Goal: Check status: Check status

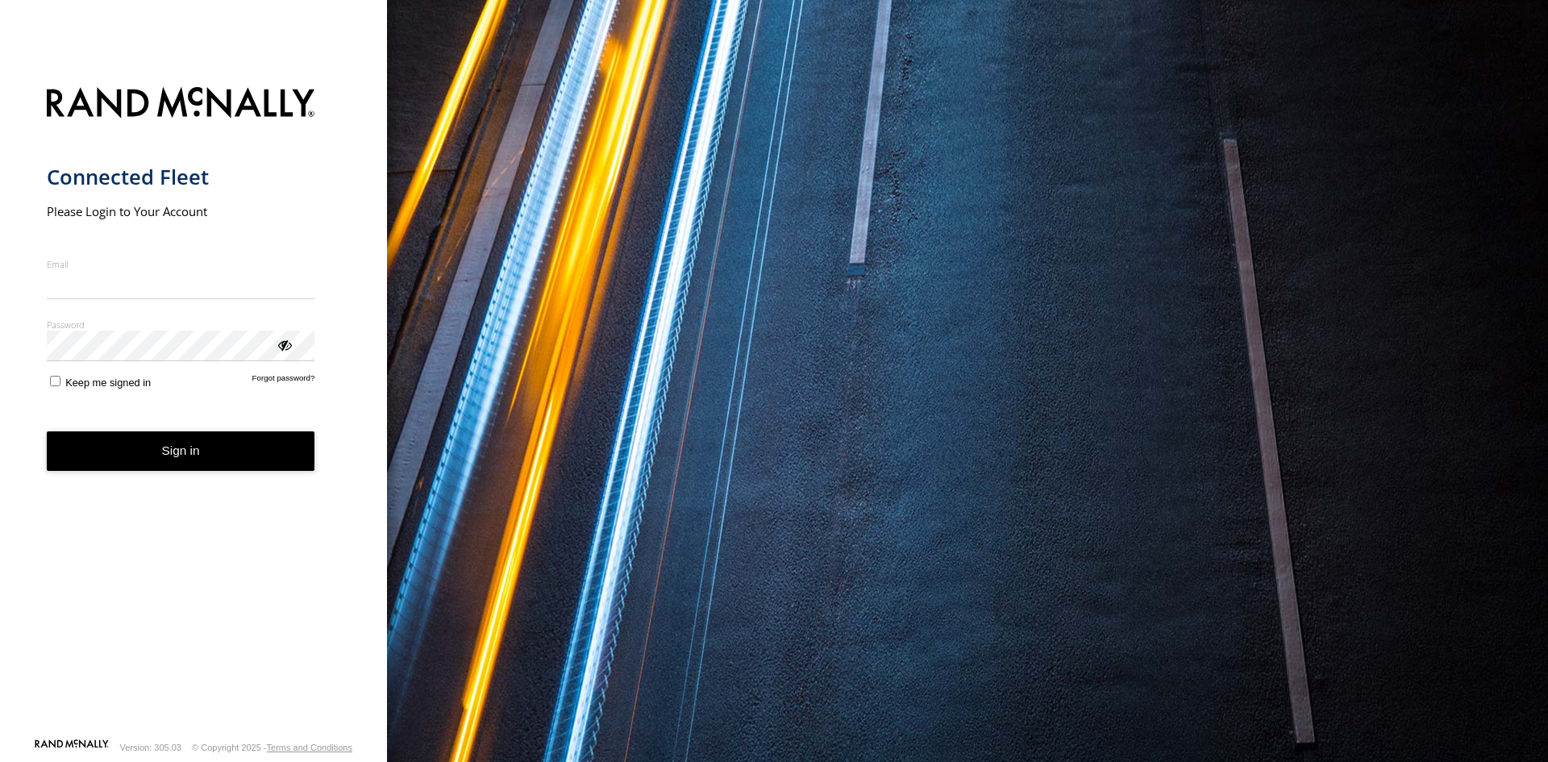
type input "**********"
click at [195, 468] on button "Sign in" at bounding box center [181, 451] width 268 height 40
drag, startPoint x: 196, startPoint y: 468, endPoint x: 904, endPoint y: 385, distance: 712.8
click at [236, 462] on button "Sign in" at bounding box center [181, 451] width 268 height 40
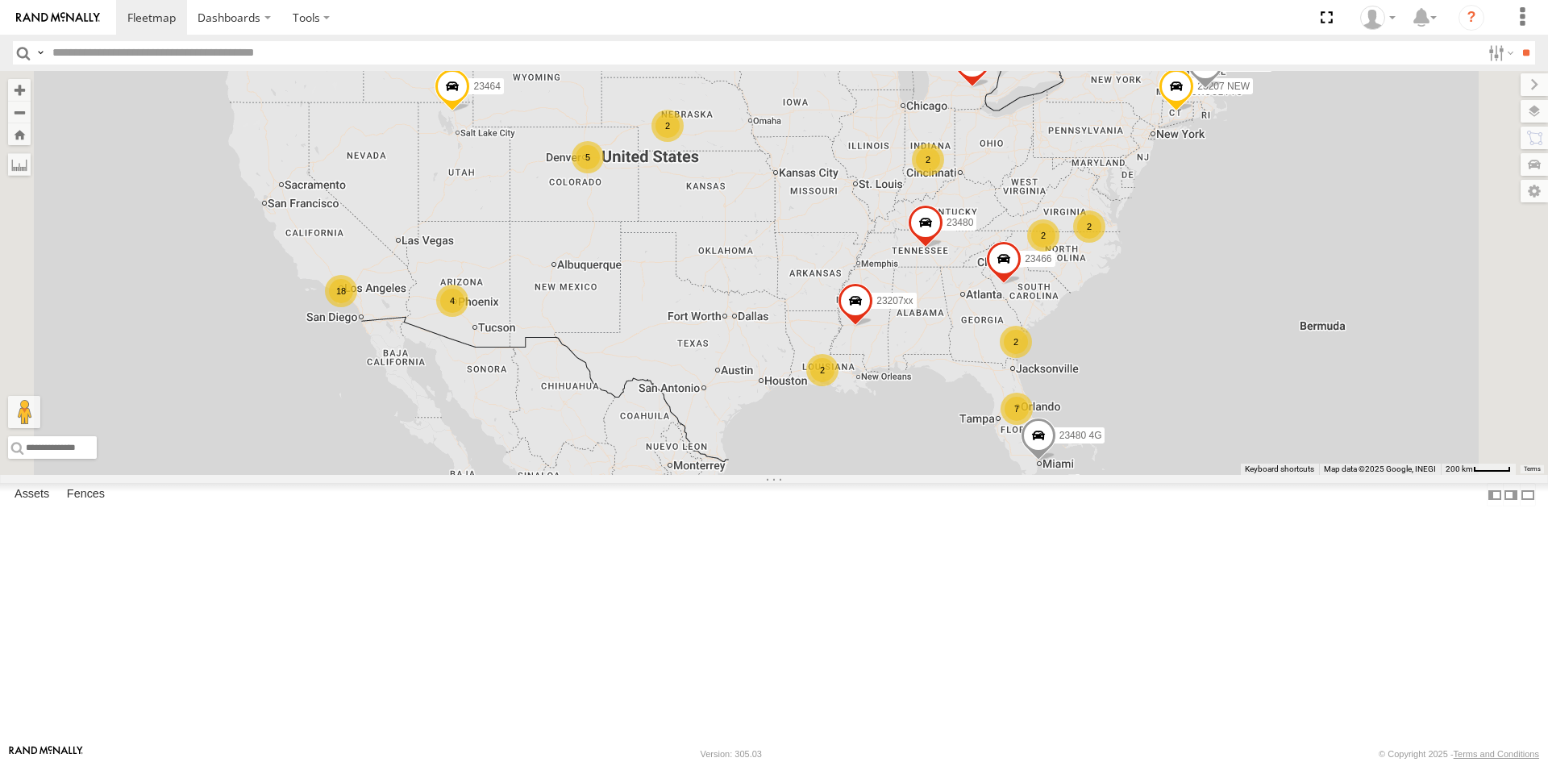
drag, startPoint x: 905, startPoint y: 211, endPoint x: 809, endPoint y: 250, distance: 103.5
click at [771, 235] on div "23464 7 2 18 2 4 23207 NEW 2 23207xx 2 2 23466 23480 4G 23460 23480 23467 4G 2 5" at bounding box center [774, 273] width 1548 height 404
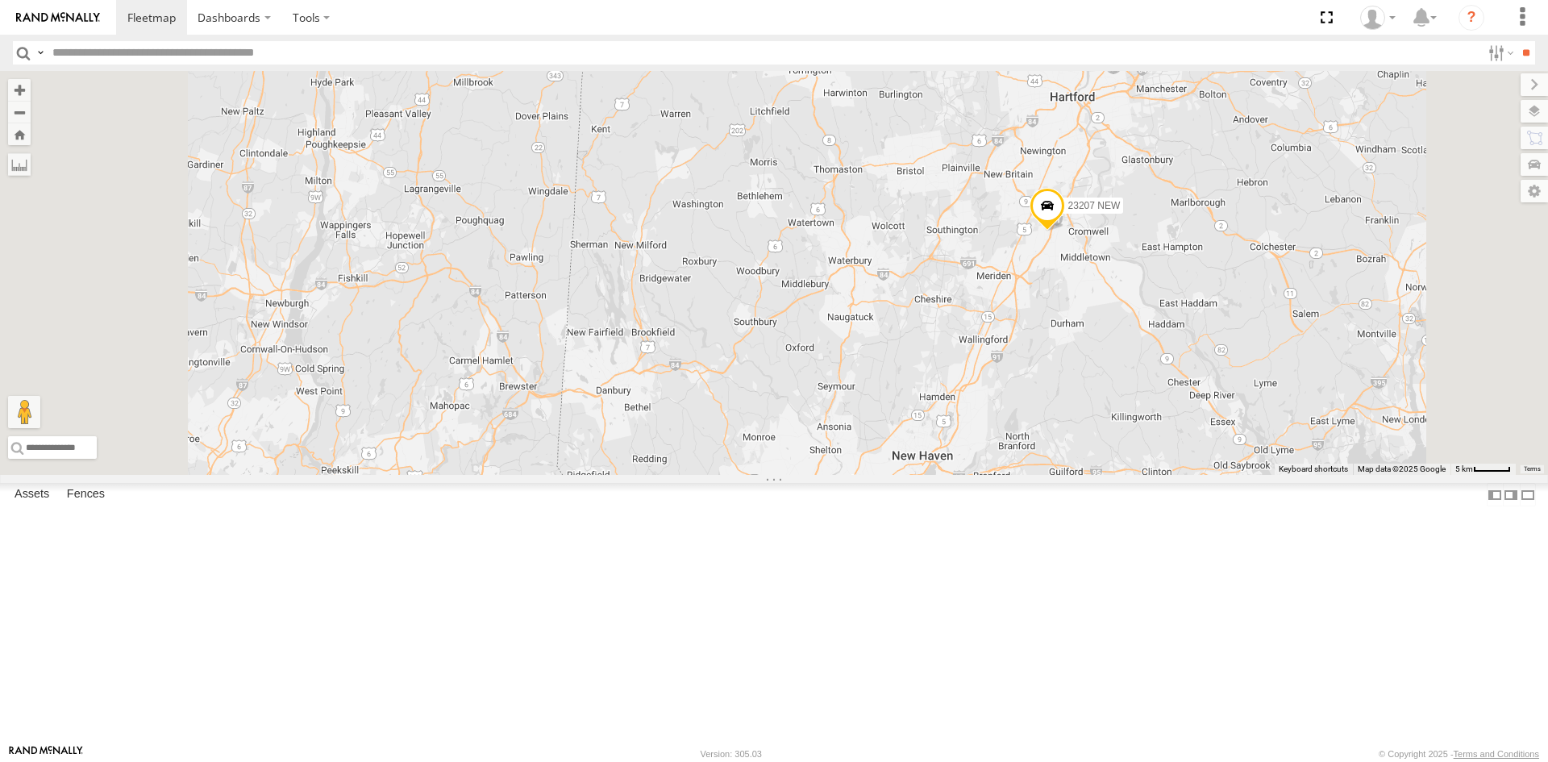
click at [1065, 231] on span at bounding box center [1047, 209] width 35 height 44
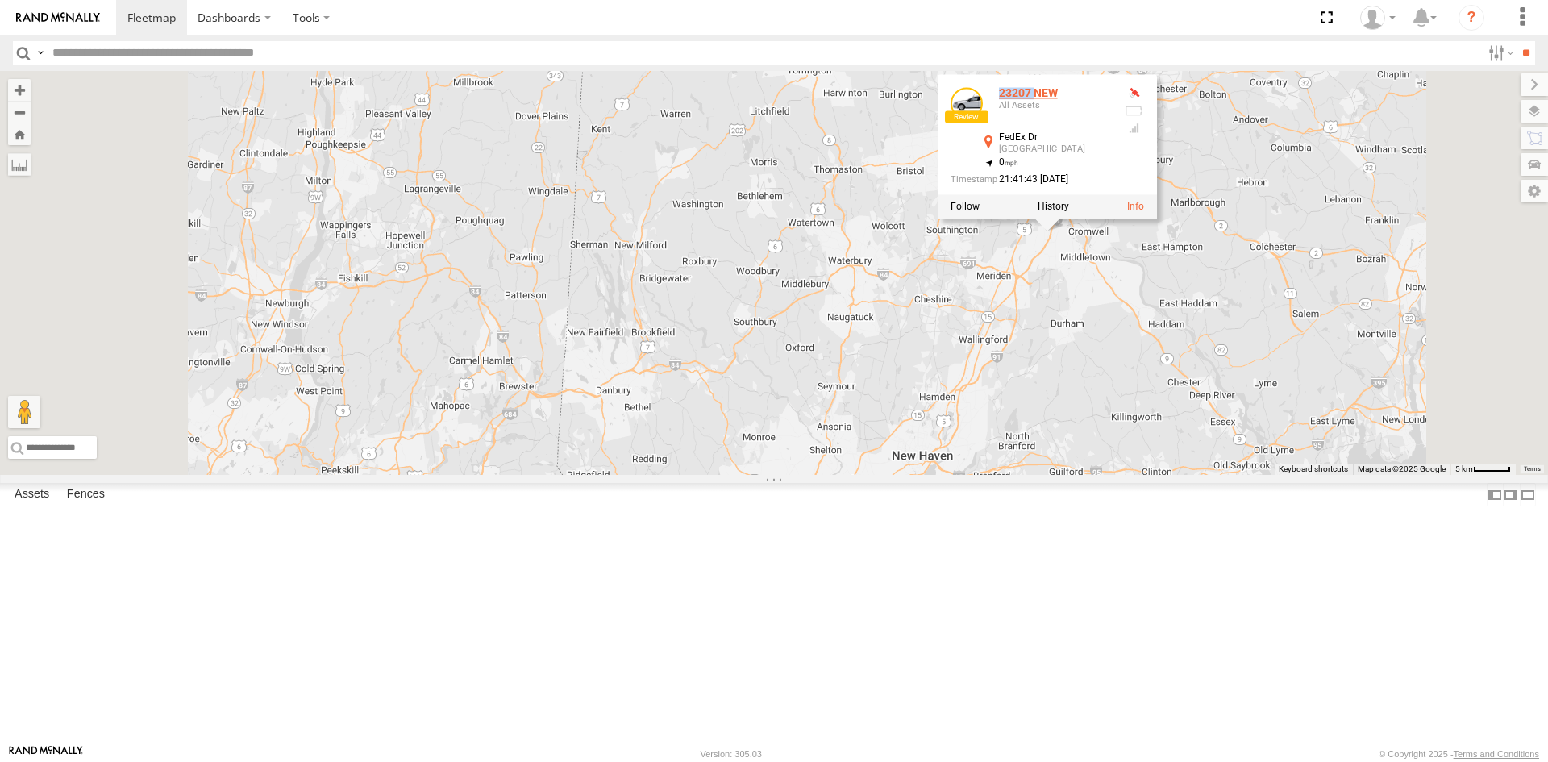
drag, startPoint x: 1235, startPoint y: 232, endPoint x: 1201, endPoint y: 233, distance: 33.9
click at [1112, 99] on div "23207 NEW" at bounding box center [1055, 93] width 113 height 12
copy div "23207"
click at [926, 330] on div "23464 23207 NEW 23207xx 23466 23480 4G 23460 23480 23467 4G 23207 NEW All Asset…" at bounding box center [774, 273] width 1548 height 404
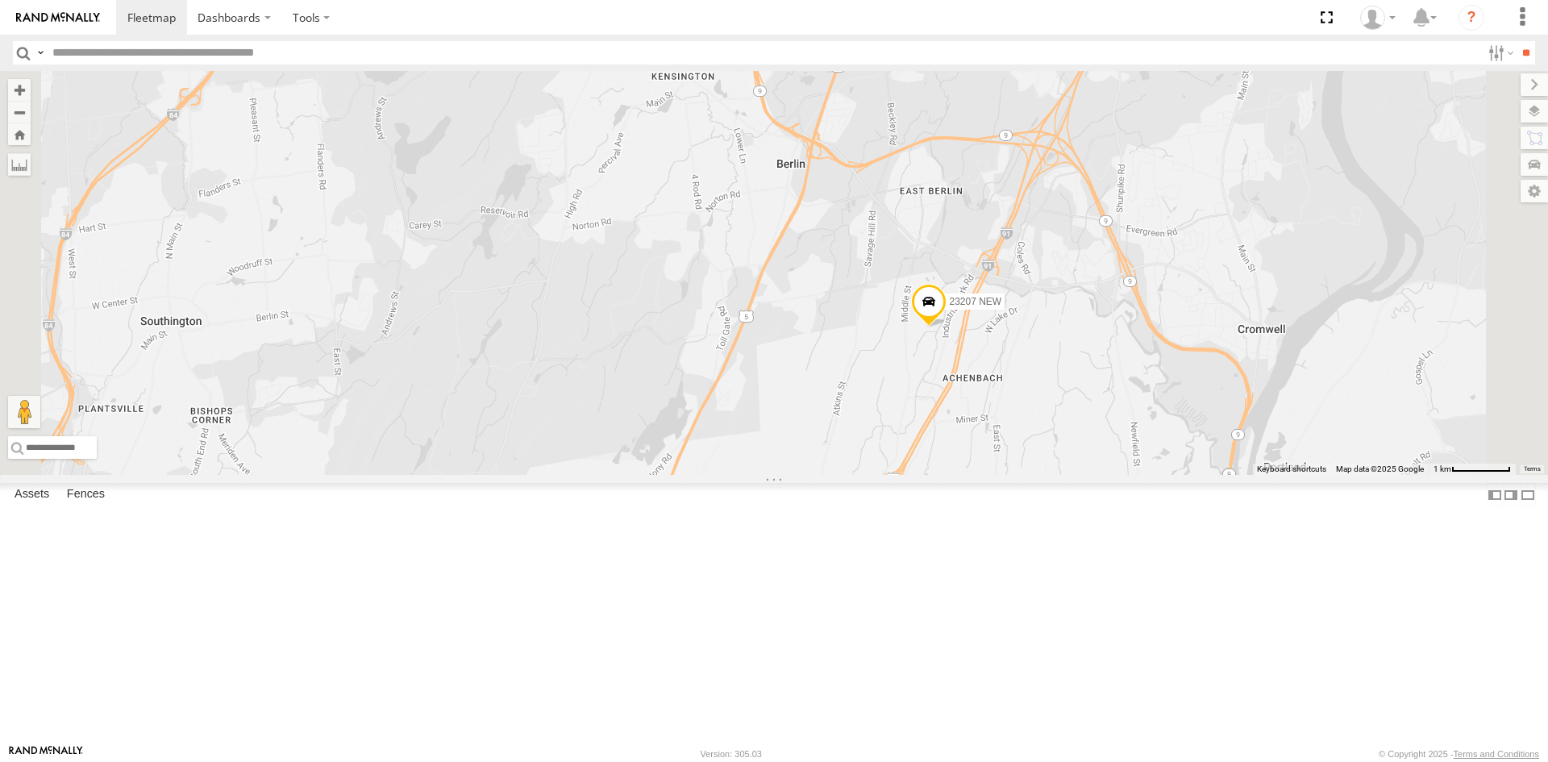
click at [947, 327] on span at bounding box center [928, 306] width 35 height 44
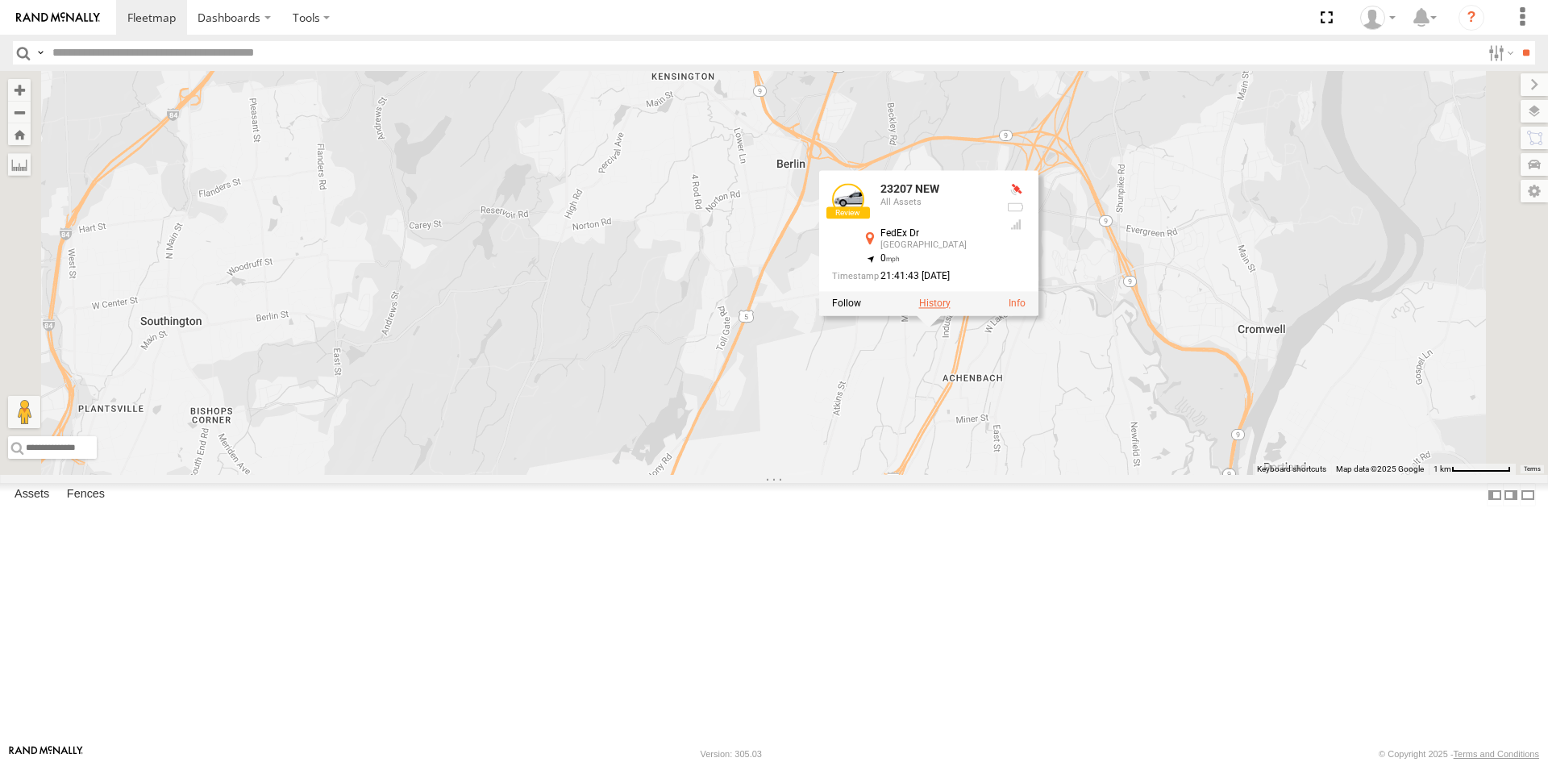
click at [951, 309] on label at bounding box center [934, 303] width 31 height 11
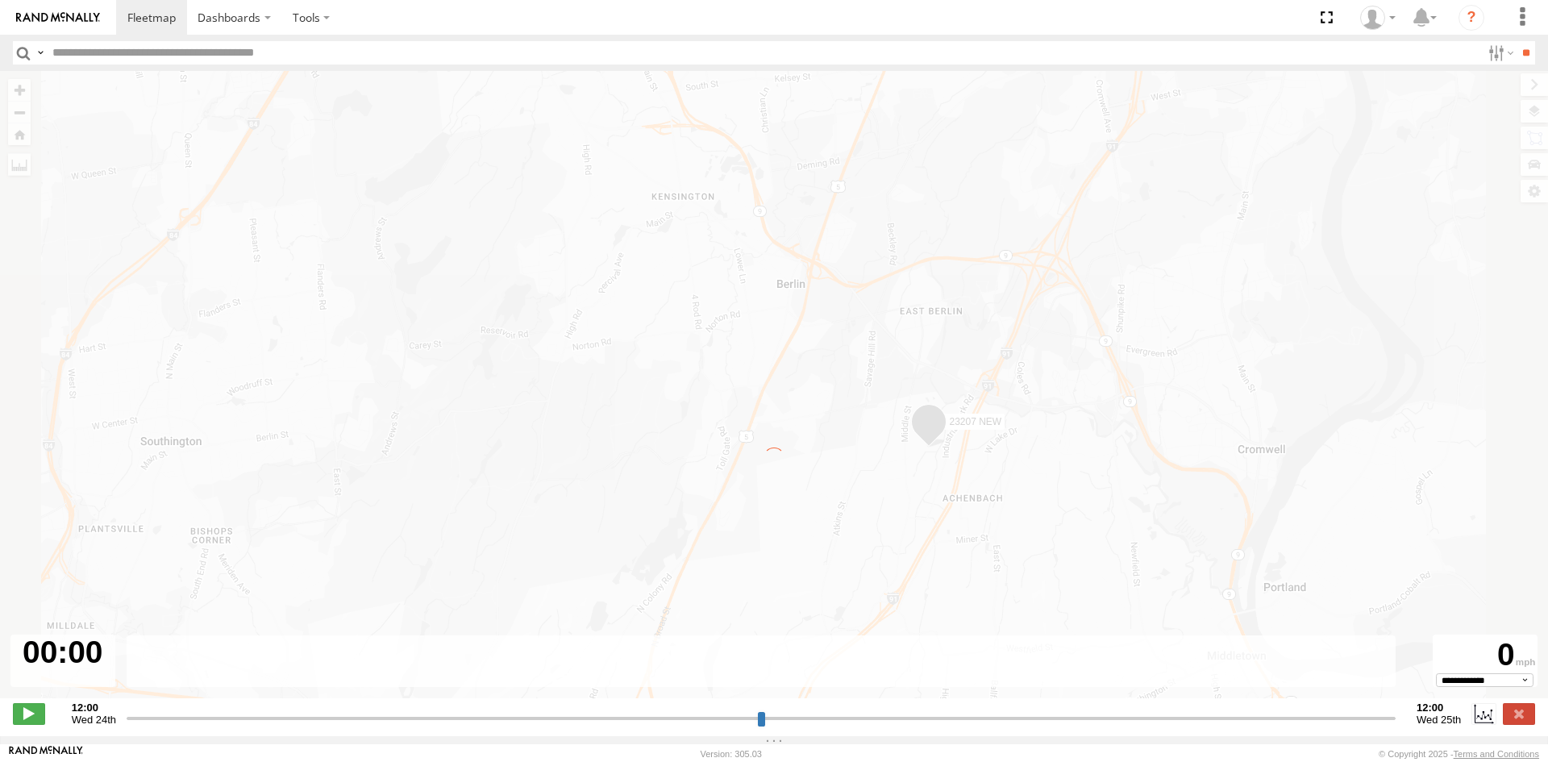
type input "**********"
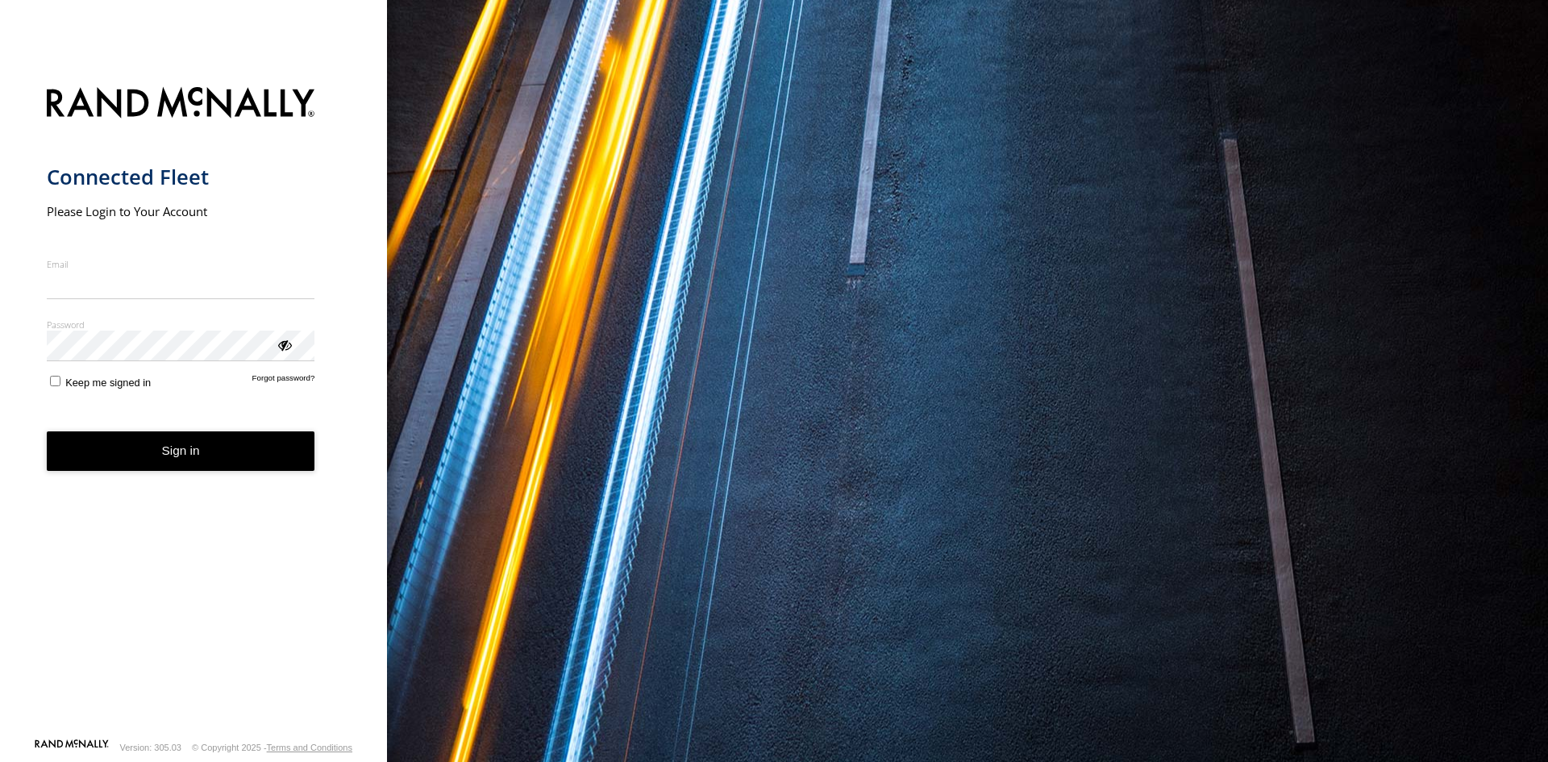
type input "**********"
click at [239, 462] on button "Sign in" at bounding box center [181, 451] width 268 height 40
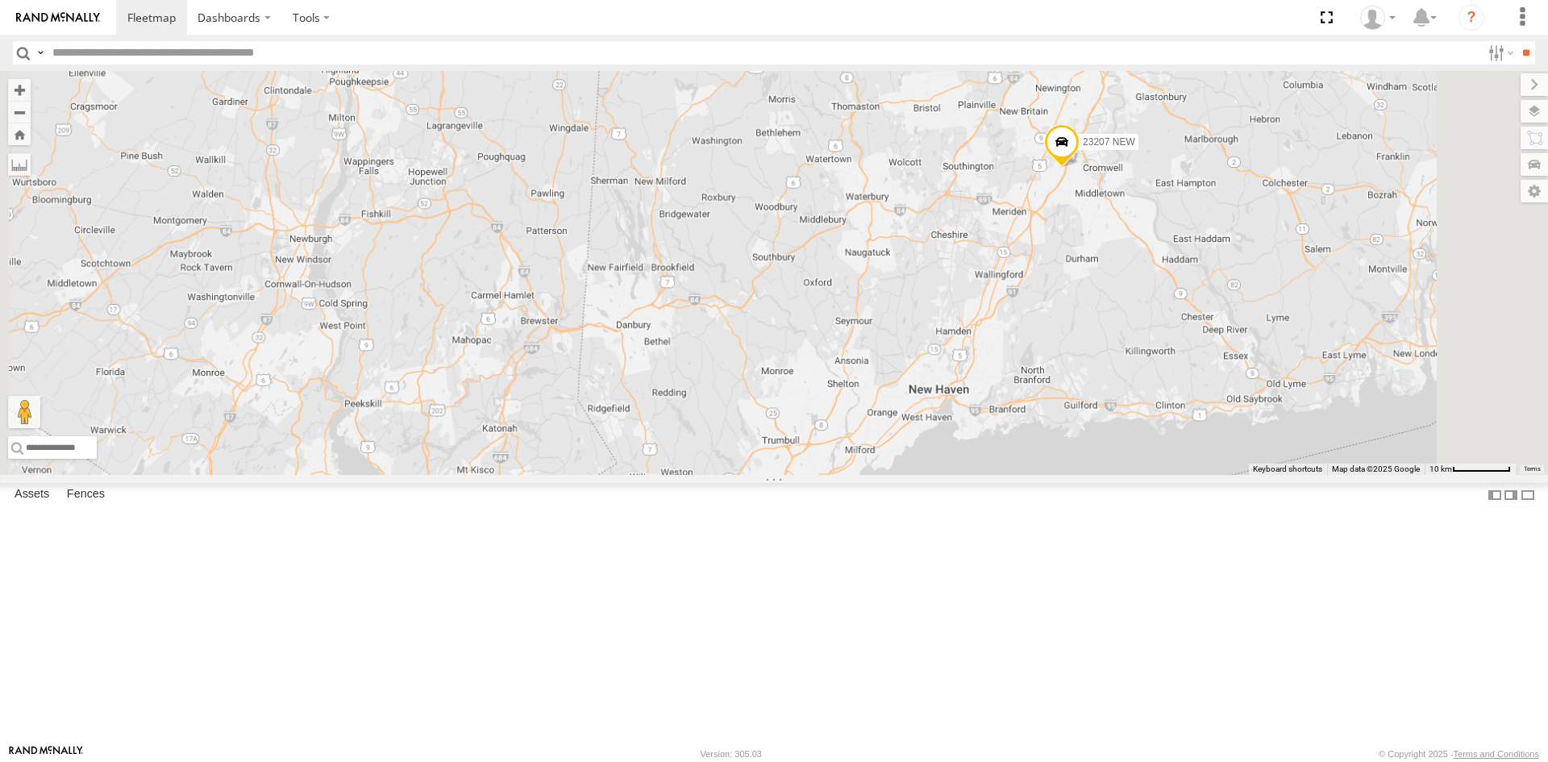
click at [1282, 264] on div "23464 23207 NEW 23207xx 23466 23480 4G 23460 23480 23467 4G" at bounding box center [774, 273] width 1548 height 404
click at [1080, 167] on span at bounding box center [1061, 145] width 35 height 44
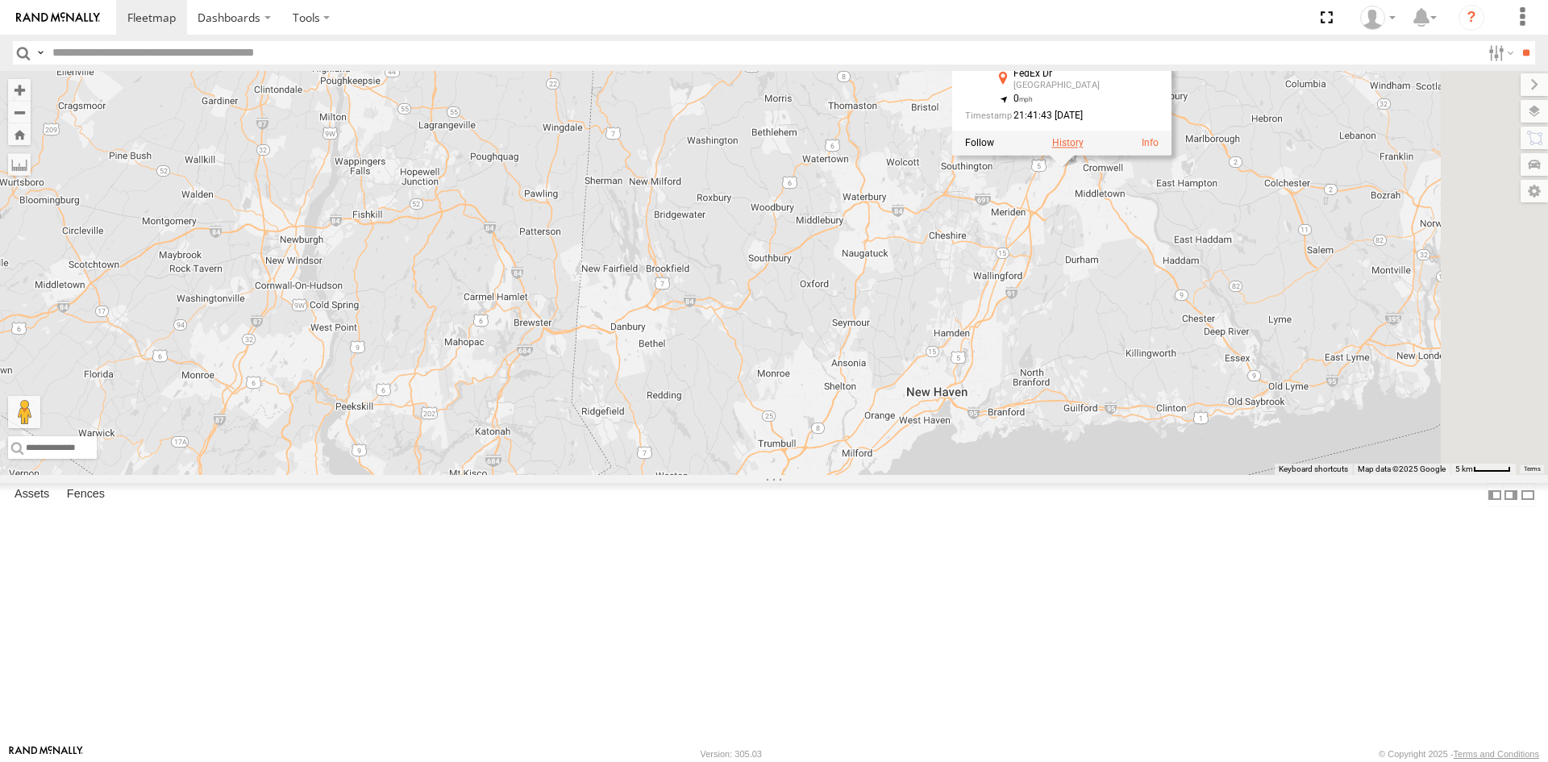
click at [1084, 148] on label at bounding box center [1067, 142] width 31 height 11
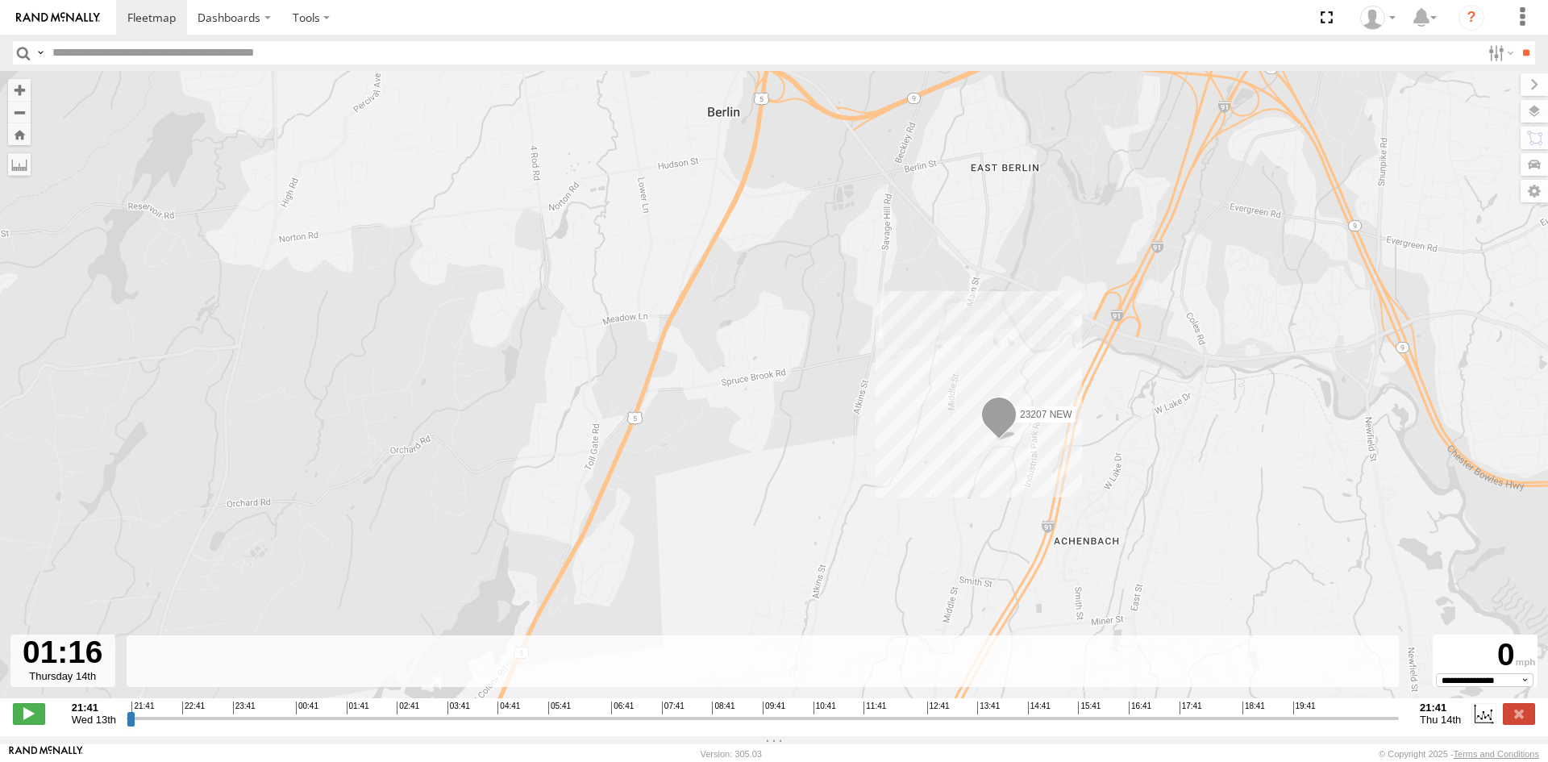
drag, startPoint x: 131, startPoint y: 724, endPoint x: 351, endPoint y: 735, distance: 220.4
click at [349, 726] on input "range" at bounding box center [763, 717] width 1272 height 15
drag, startPoint x: 349, startPoint y: 730, endPoint x: 614, endPoint y: 739, distance: 265.4
click at [614, 726] on input "range" at bounding box center [763, 717] width 1272 height 15
click at [31, 724] on span at bounding box center [29, 713] width 32 height 21
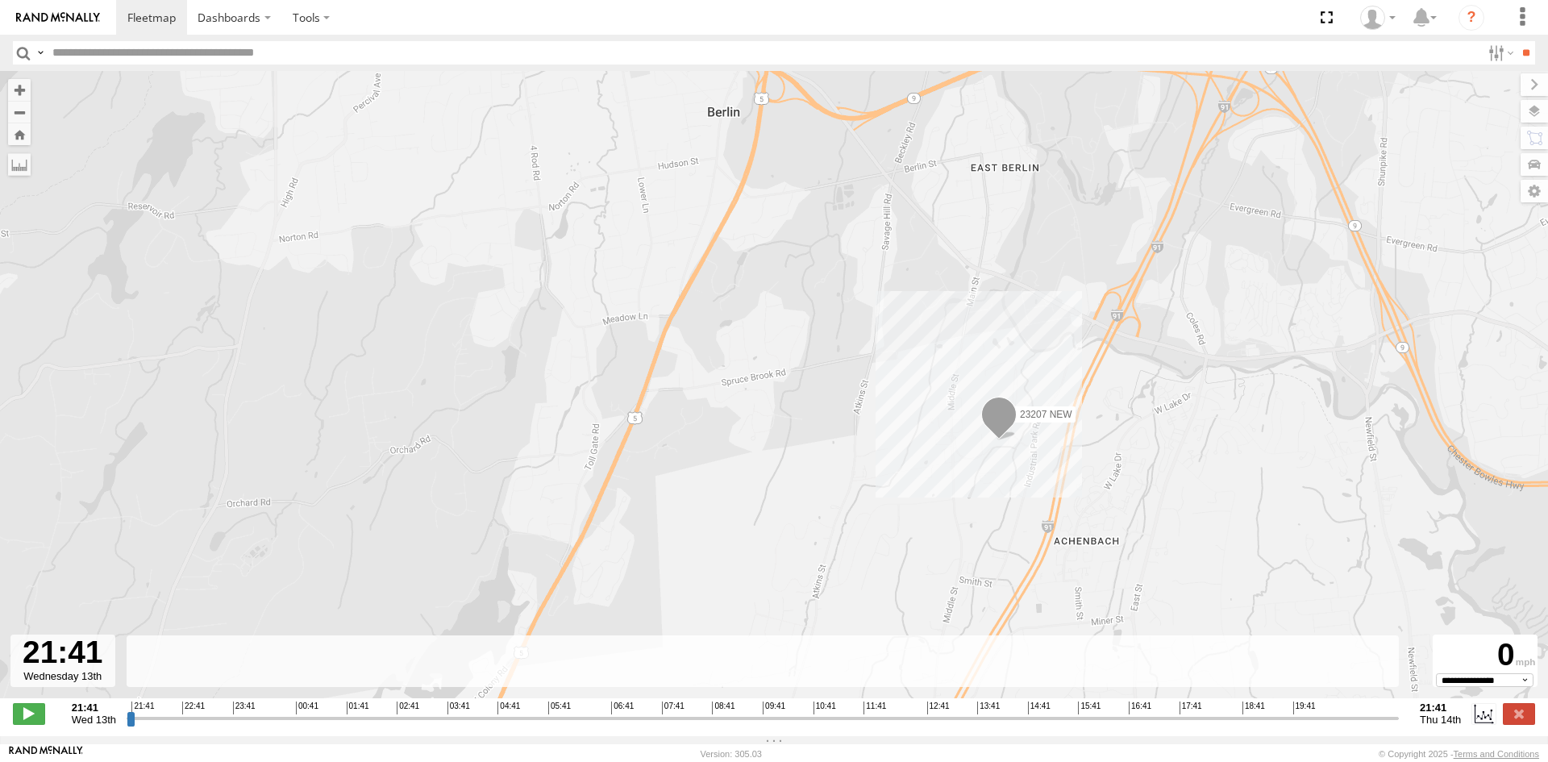
drag, startPoint x: 620, startPoint y: 728, endPoint x: 17, endPoint y: 775, distance: 604.9
click at [127, 726] on input "range" at bounding box center [763, 717] width 1272 height 15
click at [98, 726] on span "Wed 13th" at bounding box center [94, 720] width 44 height 12
click at [85, 726] on span "Wed 13th" at bounding box center [94, 720] width 44 height 12
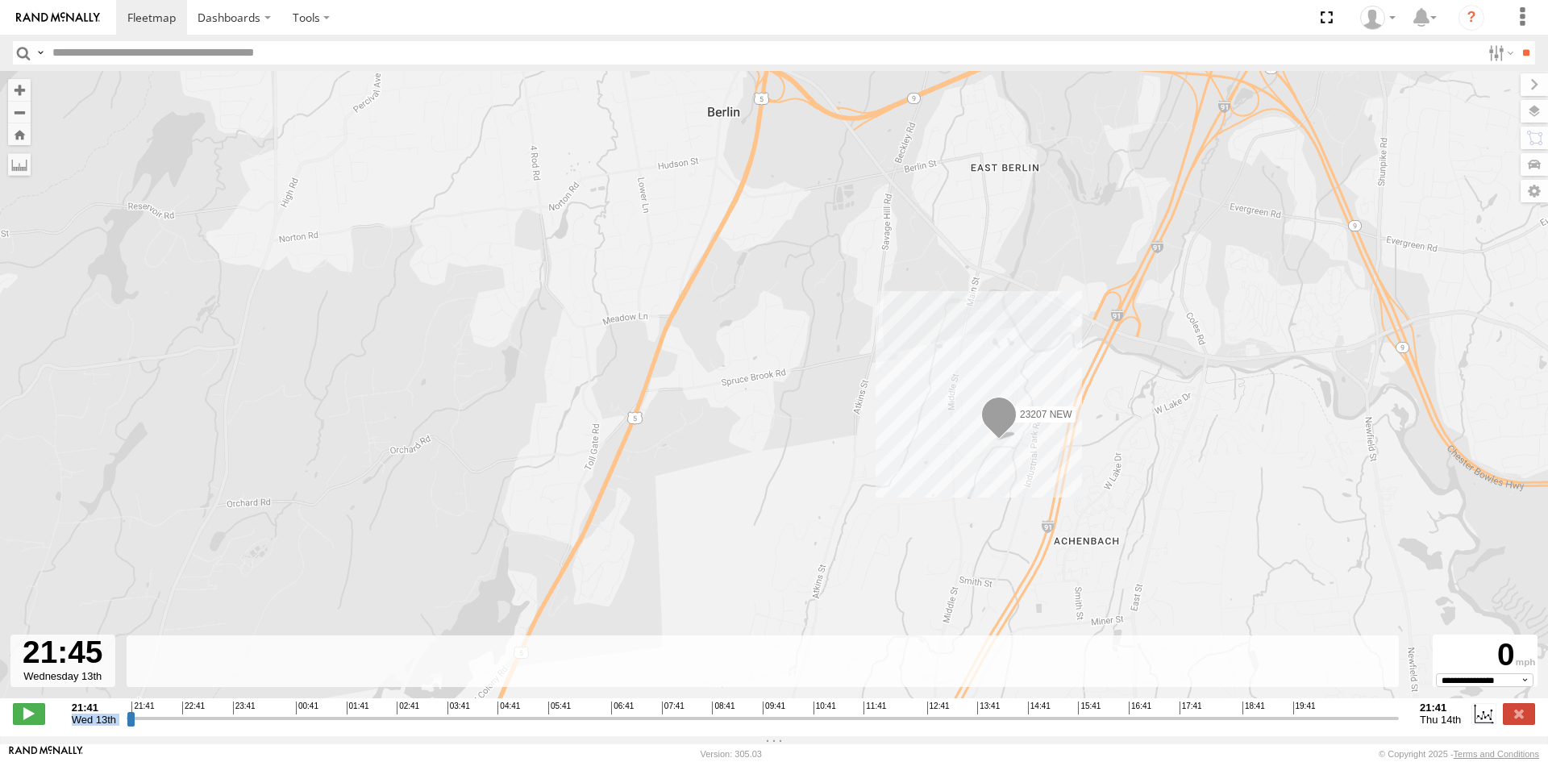
click at [85, 726] on span "Wed 13th" at bounding box center [94, 720] width 44 height 12
drag, startPoint x: 265, startPoint y: 722, endPoint x: 106, endPoint y: 731, distance: 159.9
click at [127, 726] on input "range" at bounding box center [763, 717] width 1272 height 15
click at [16, 723] on span at bounding box center [29, 713] width 32 height 21
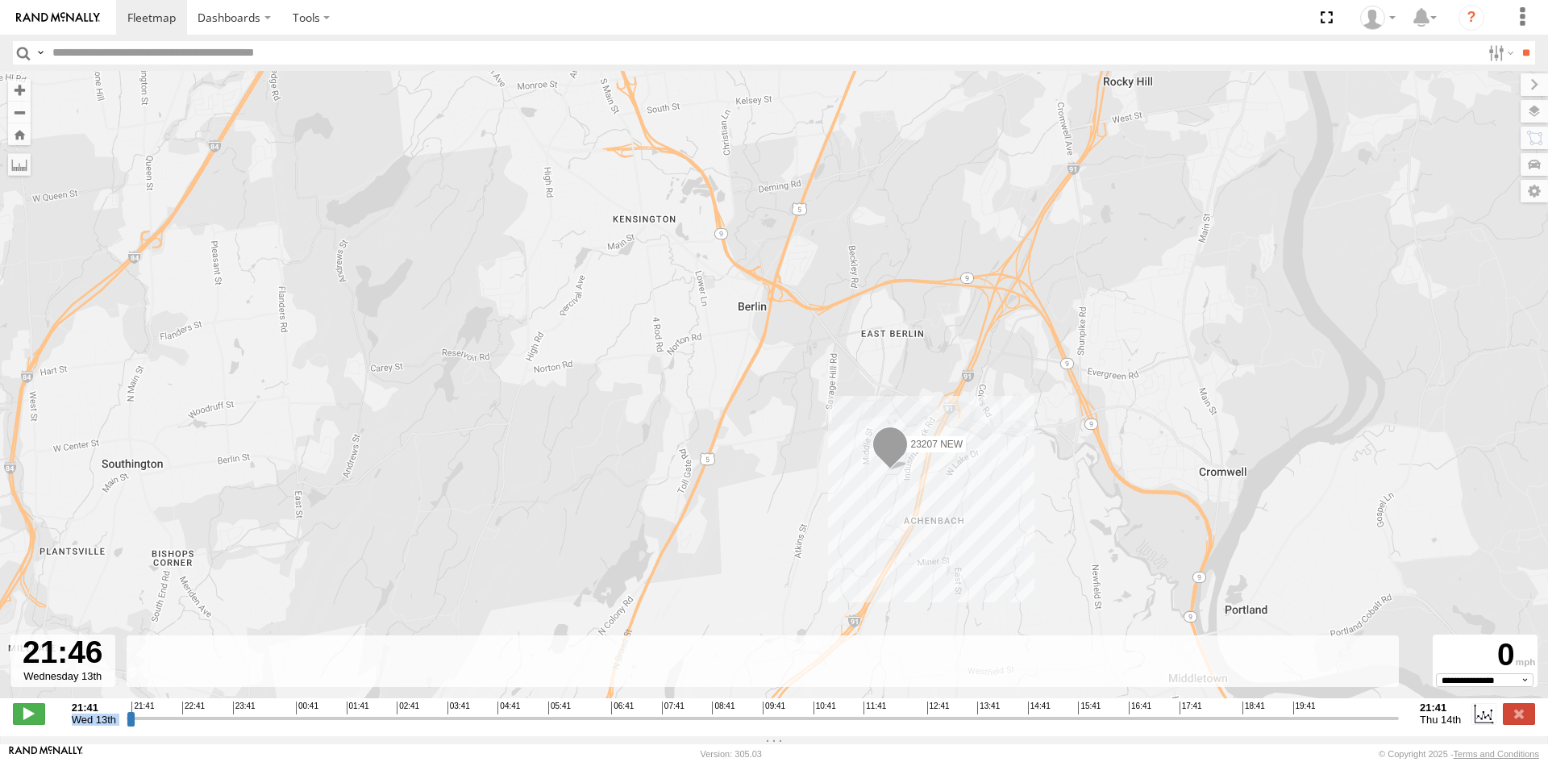
click at [889, 462] on span at bounding box center [889, 449] width 35 height 44
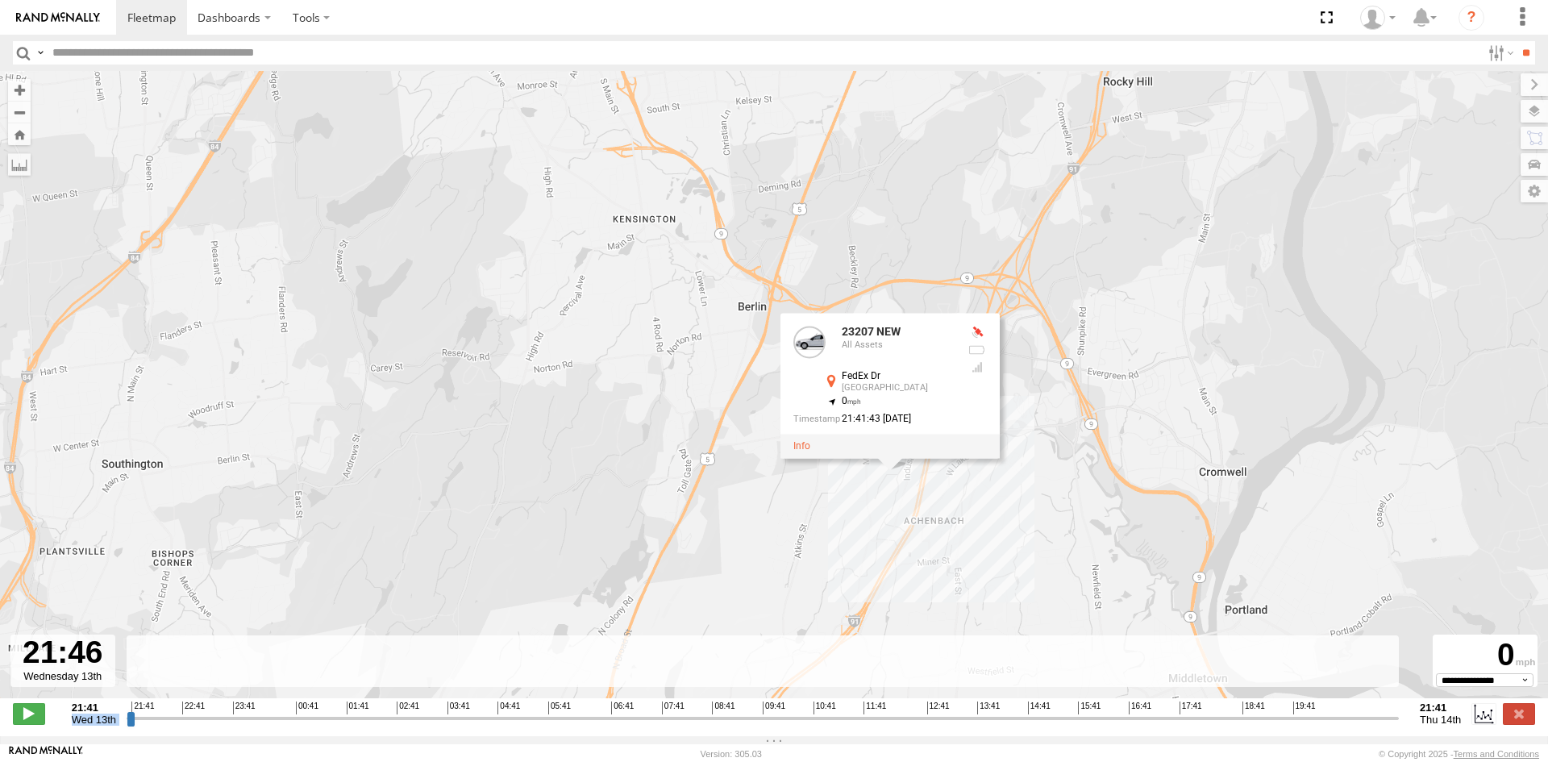
drag, startPoint x: 830, startPoint y: 520, endPoint x: 874, endPoint y: 506, distance: 45.9
click at [830, 521] on div "23207 NEW 23207 NEW All Assets FedEx Dr Middletown , 0 21:41:43 08/14/2025" at bounding box center [774, 393] width 1548 height 644
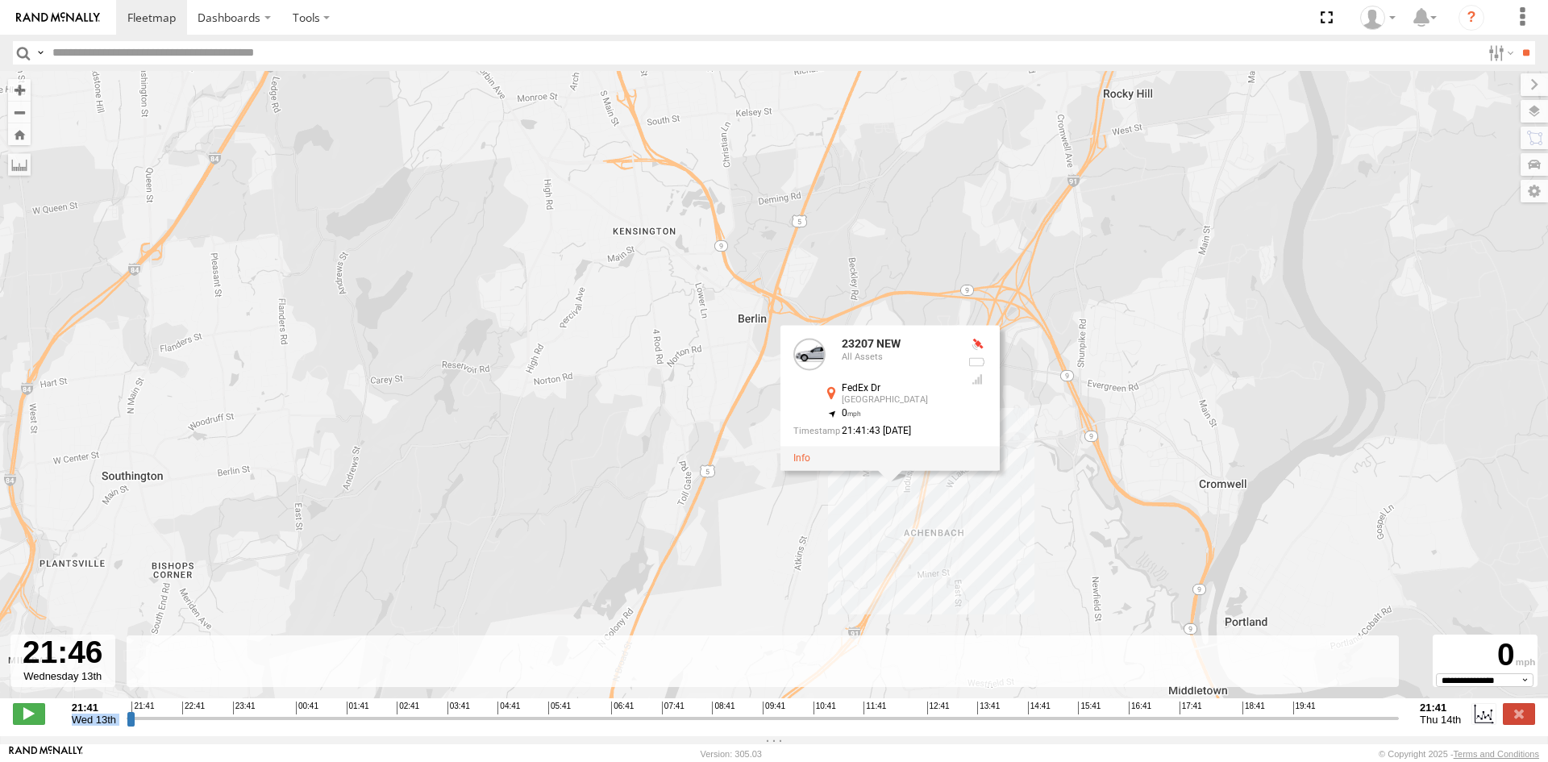
click at [789, 525] on div "23207 NEW 23207 NEW All Assets FedEx Dr Middletown , 0 21:41:43 08/14/2025" at bounding box center [774, 393] width 1548 height 644
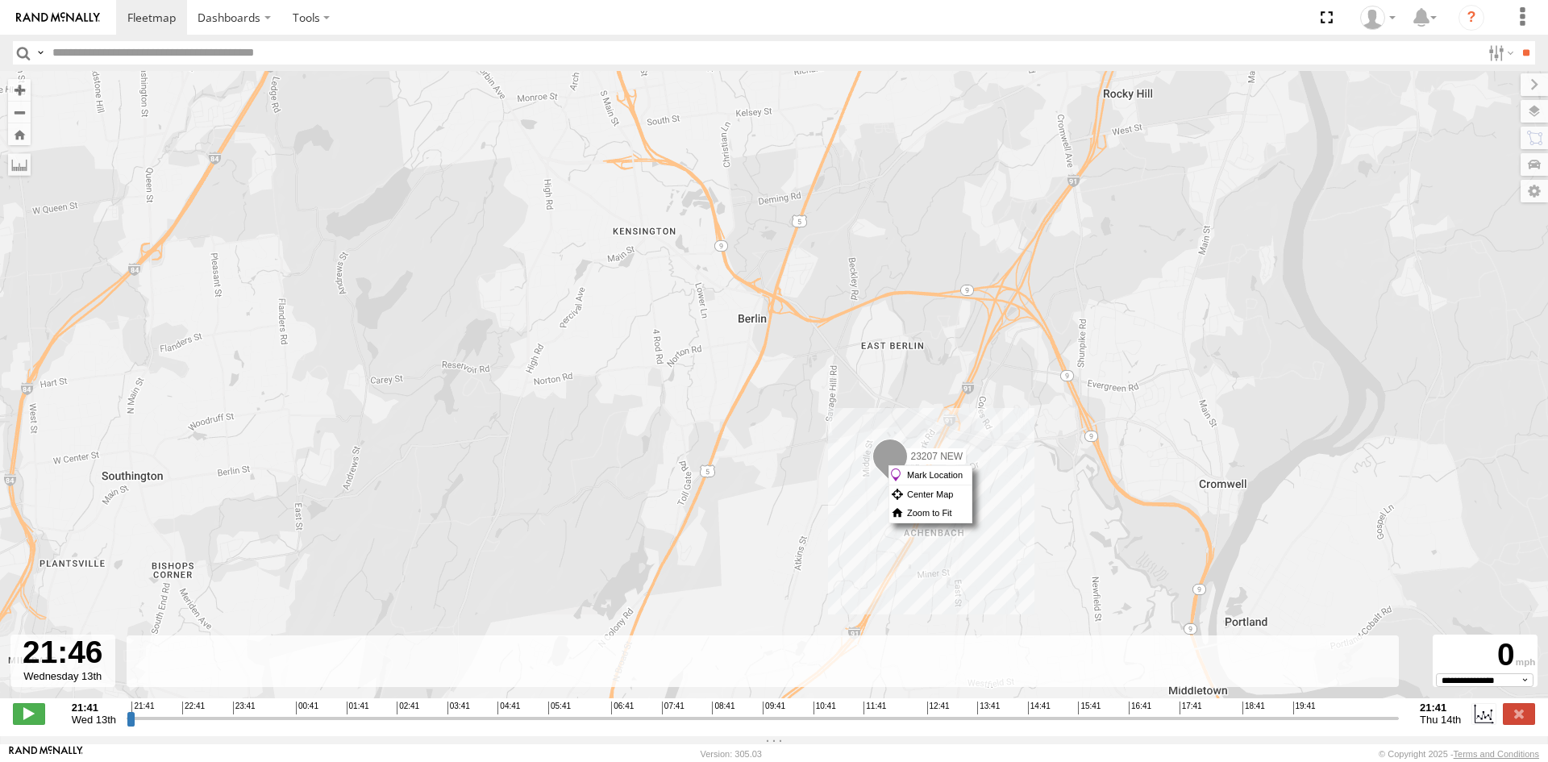
drag, startPoint x: 889, startPoint y: 465, endPoint x: 910, endPoint y: 480, distance: 26.2
click at [910, 480] on label "Mark Location" at bounding box center [930, 475] width 82 height 19
click at [896, 475] on span at bounding box center [889, 461] width 35 height 44
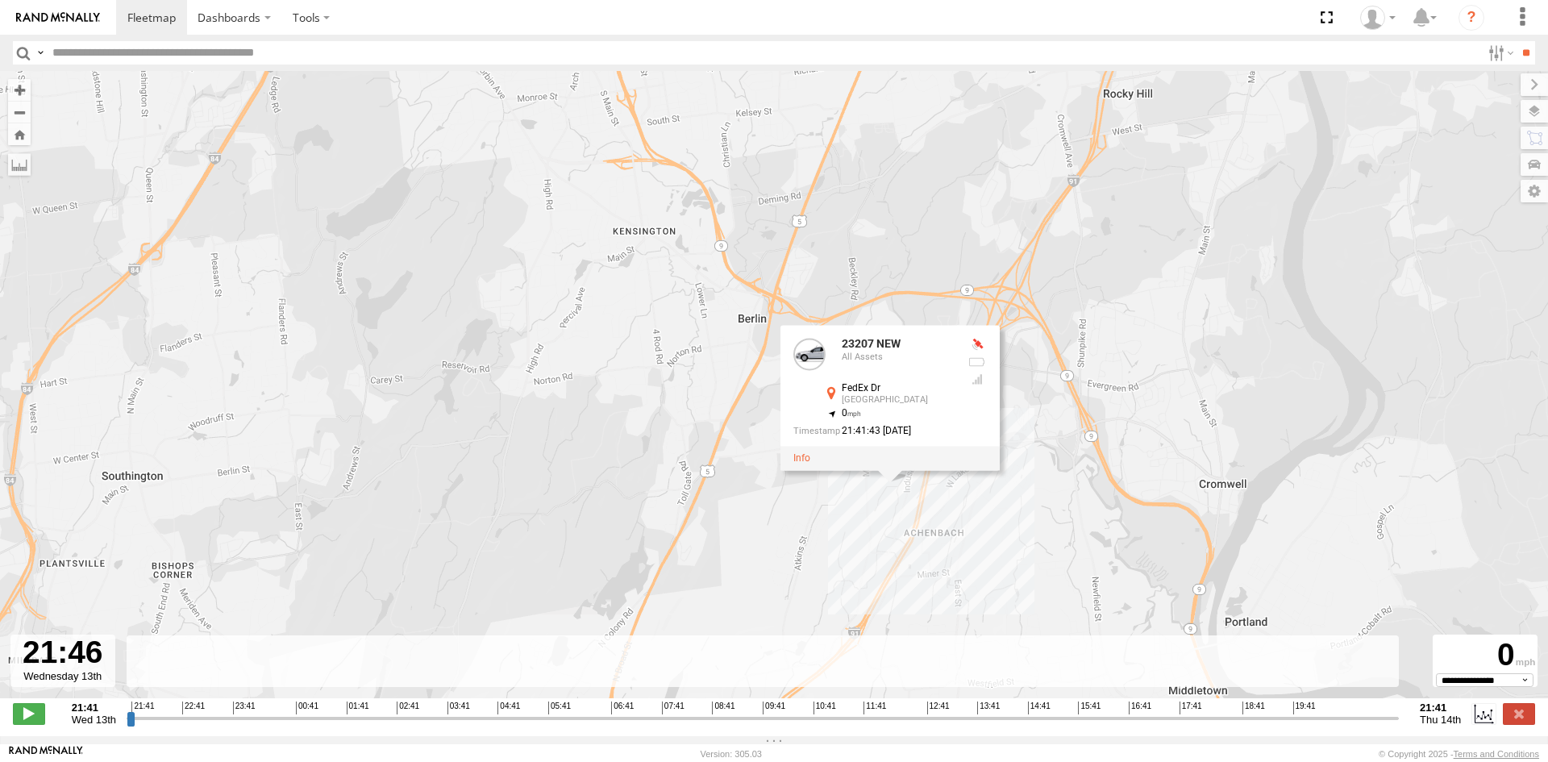
click at [77, 686] on div at bounding box center [62, 661] width 105 height 52
drag, startPoint x: 56, startPoint y: 683, endPoint x: 49, endPoint y: 676, distance: 10.3
click at [55, 682] on div at bounding box center [62, 661] width 105 height 52
click at [49, 676] on div at bounding box center [62, 661] width 105 height 52
click at [1517, 681] on select "**********" at bounding box center [1485, 679] width 98 height 13
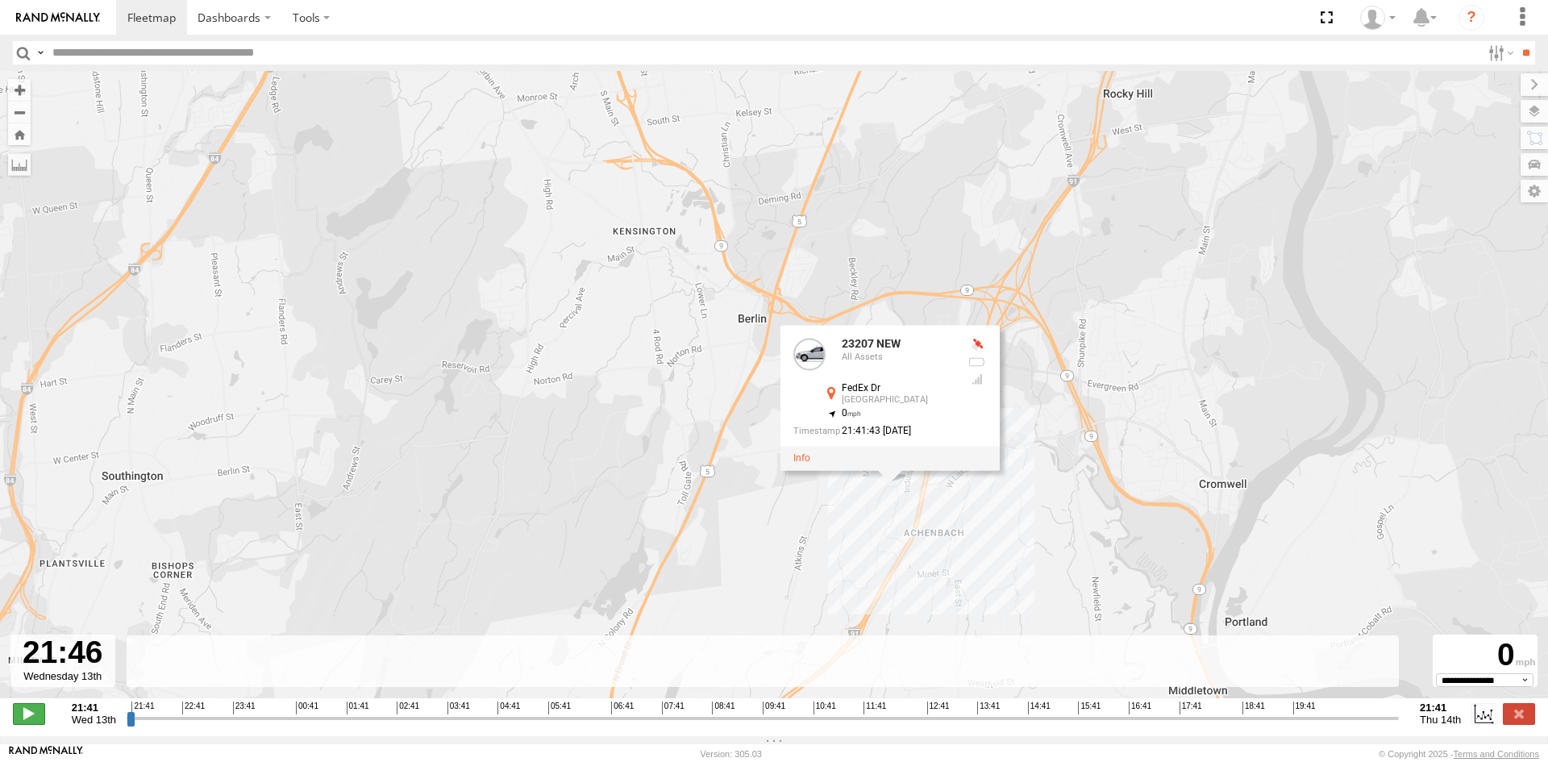
click at [20, 720] on span at bounding box center [29, 713] width 32 height 21
drag, startPoint x: 135, startPoint y: 728, endPoint x: 101, endPoint y: 729, distance: 34.7
click at [127, 726] on input "range" at bounding box center [763, 717] width 1272 height 15
click at [614, 422] on div "23207 NEW 23207 NEW All Assets FedEx Dr Middletown , 0 21:41:43 08/14/2025" at bounding box center [774, 393] width 1548 height 644
click at [576, 441] on div "23207 NEW 23207 NEW All Assets FedEx Dr Middletown , 0 21:41:43 08/14/2025" at bounding box center [774, 393] width 1548 height 644
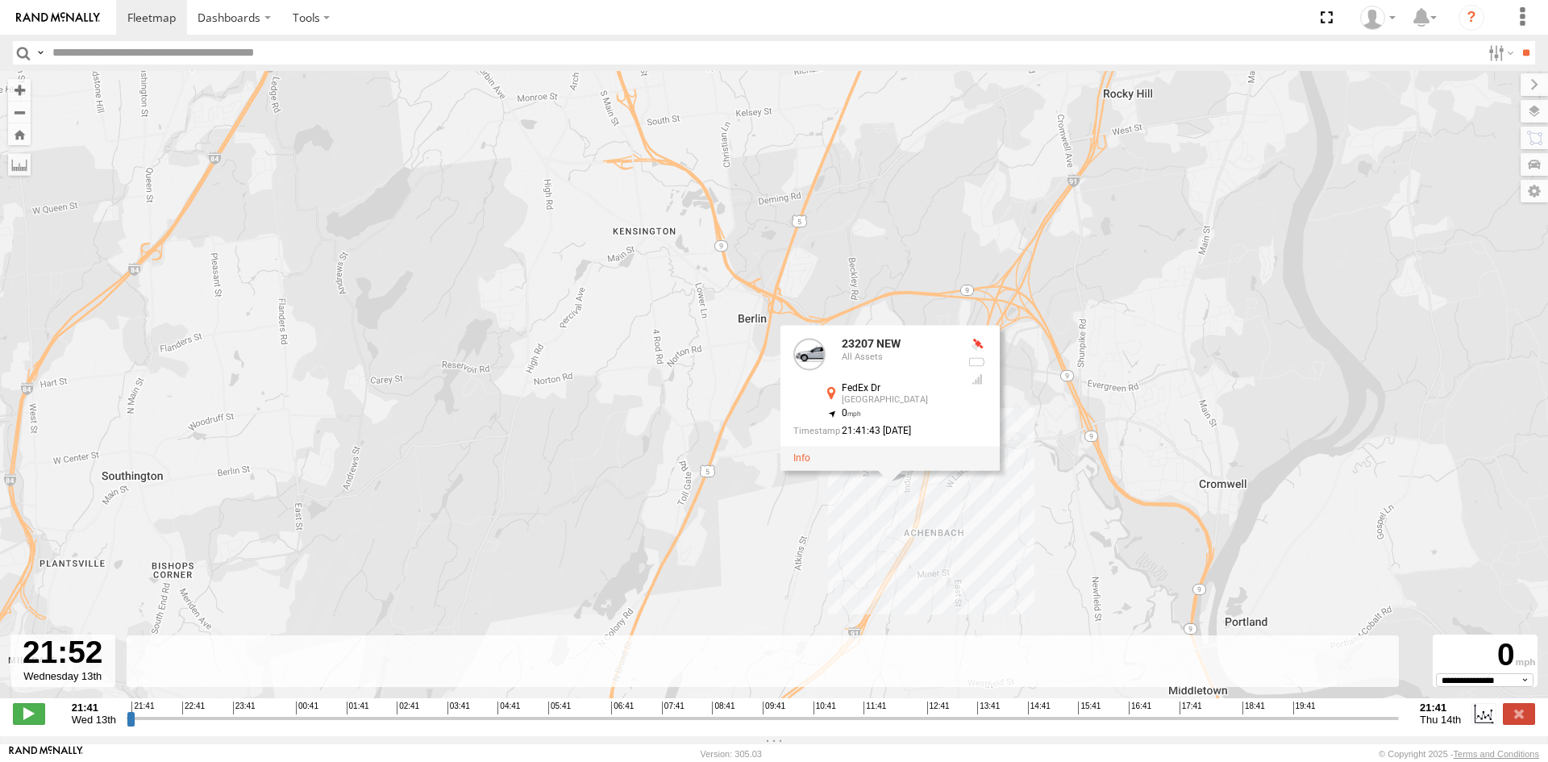
drag, startPoint x: 757, startPoint y: 577, endPoint x: 766, endPoint y: 576, distance: 9.0
click at [766, 576] on div "23207 NEW 23207 NEW All Assets FedEx Dr Middletown , 0 21:41:43 08/14/2025" at bounding box center [774, 393] width 1548 height 644
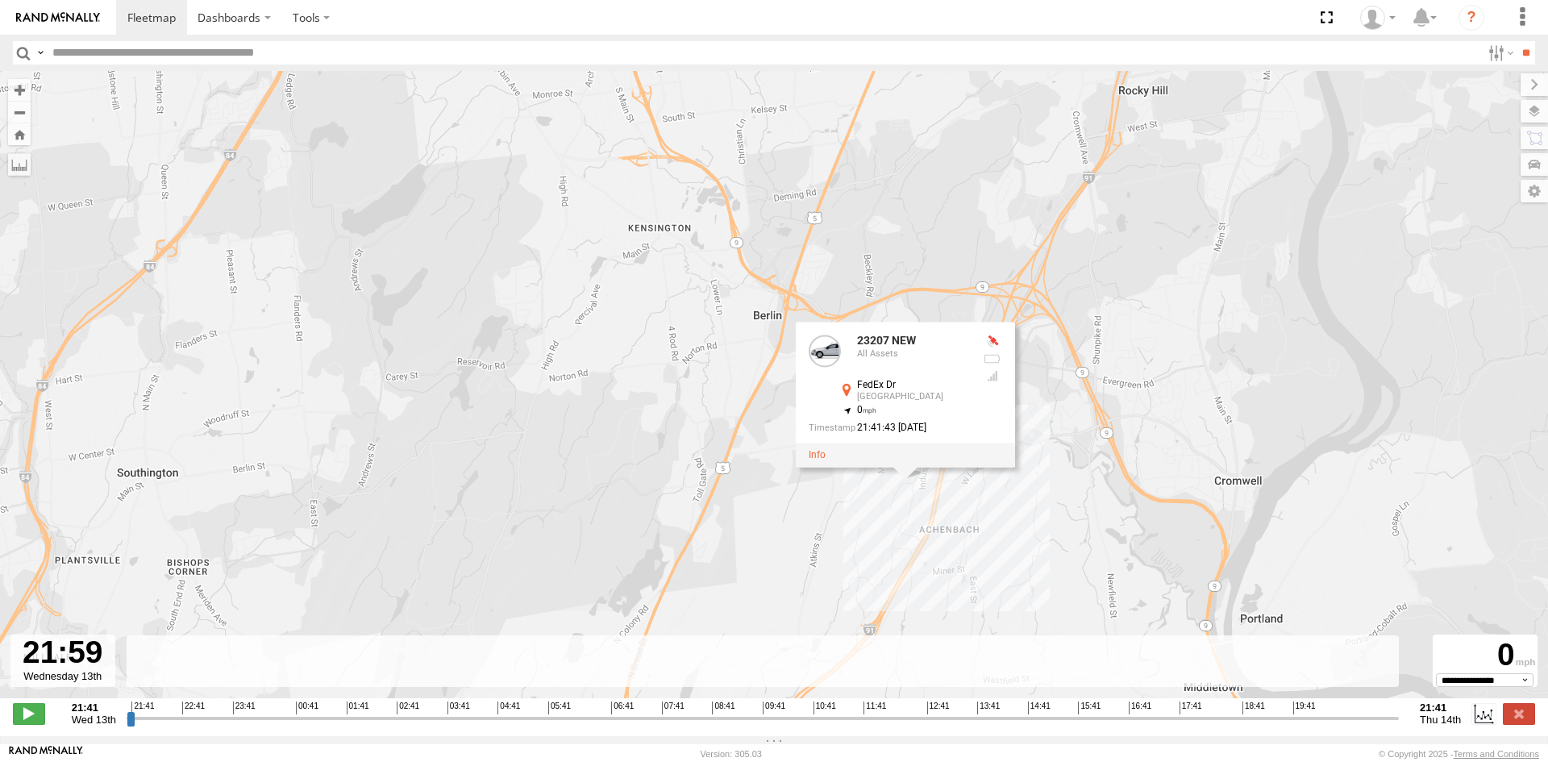
click at [880, 401] on div "[GEOGRAPHIC_DATA]" at bounding box center [913, 398] width 113 height 10
click at [883, 402] on div "[GEOGRAPHIC_DATA]" at bounding box center [913, 398] width 113 height 10
click at [918, 433] on div "21:41:43 [DATE]" at bounding box center [889, 427] width 161 height 10
click at [817, 465] on div at bounding box center [905, 455] width 219 height 24
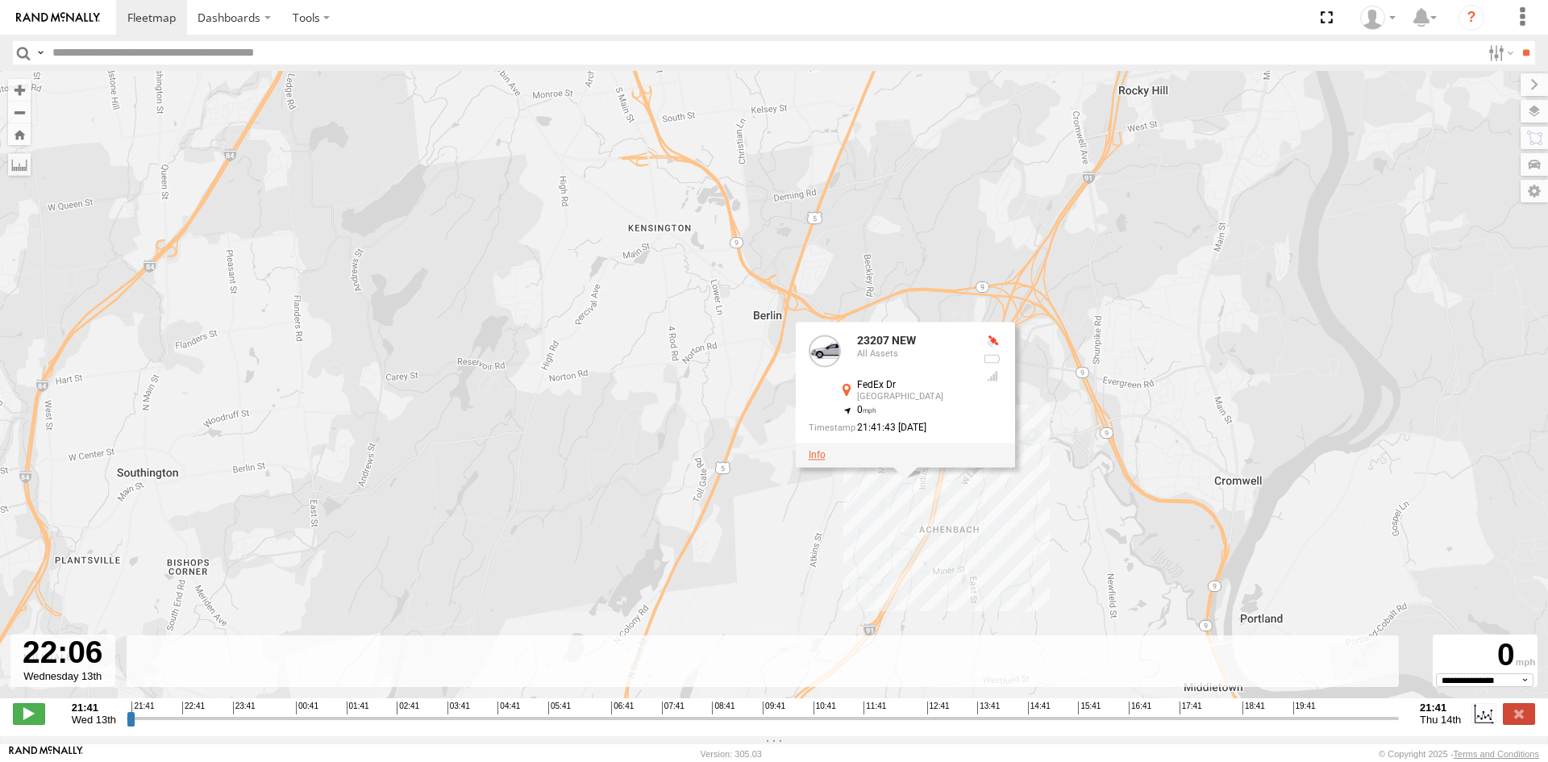
click at [818, 460] on link at bounding box center [817, 454] width 17 height 11
type input "**********"
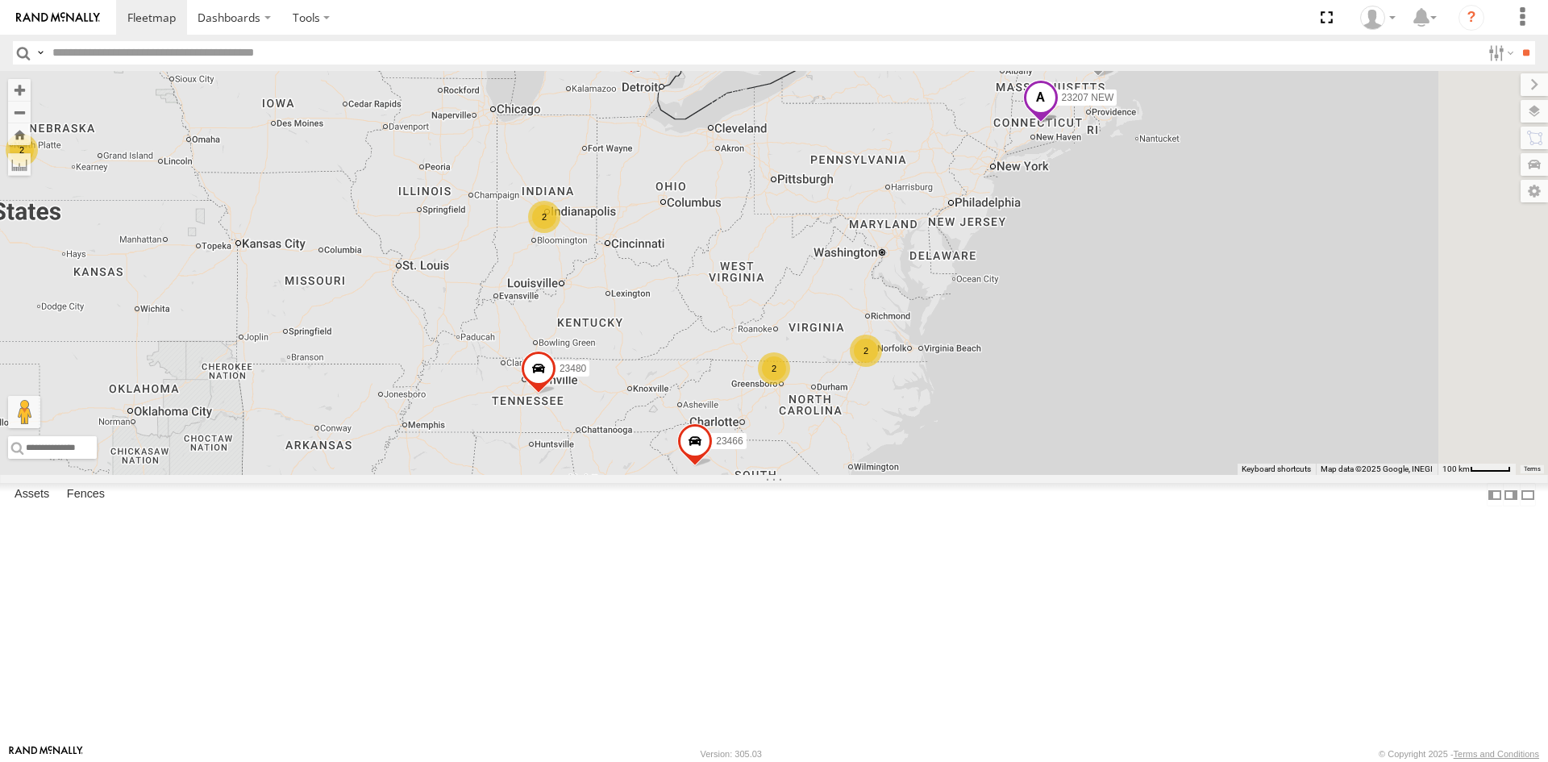
drag, startPoint x: 1307, startPoint y: 251, endPoint x: 1013, endPoint y: 406, distance: 332.5
click at [1013, 406] on div "23464 23207 NEW 23207xx 23466 23480 4G 23460 23480 23467 4G 6 2 2 2 2 2 2" at bounding box center [774, 273] width 1548 height 404
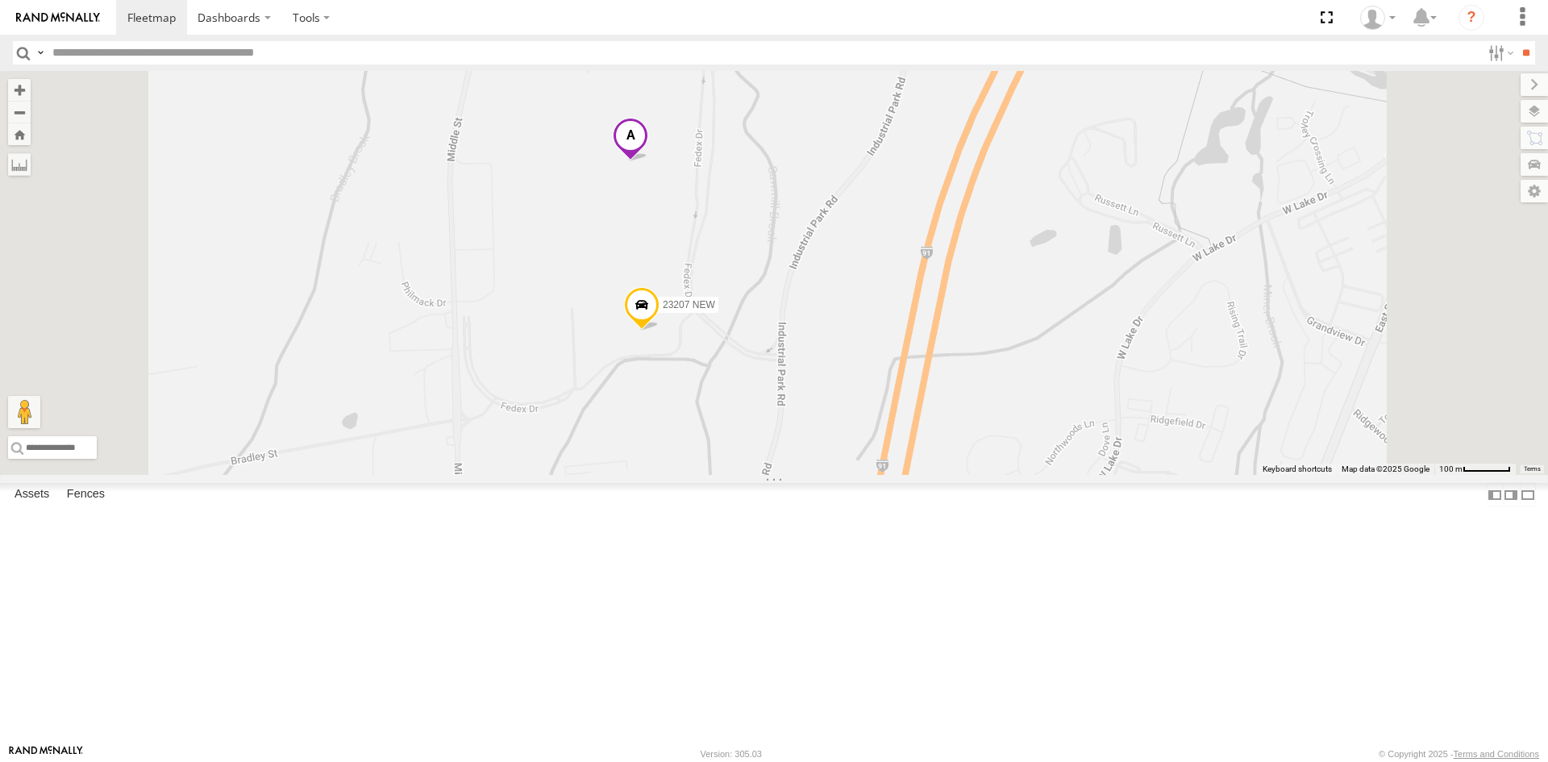
click at [660, 331] on span at bounding box center [641, 309] width 35 height 44
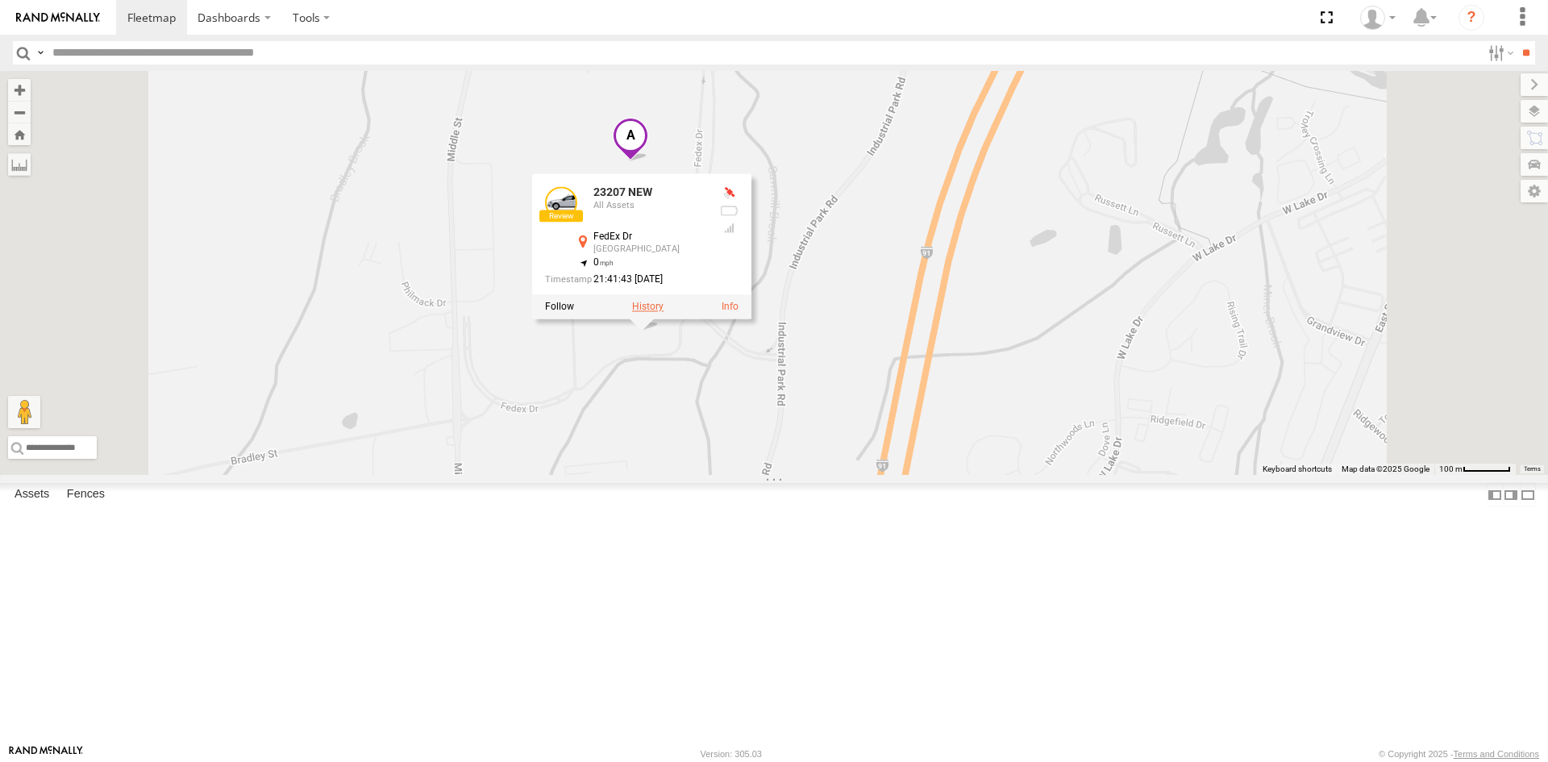
click at [664, 312] on label at bounding box center [647, 306] width 31 height 11
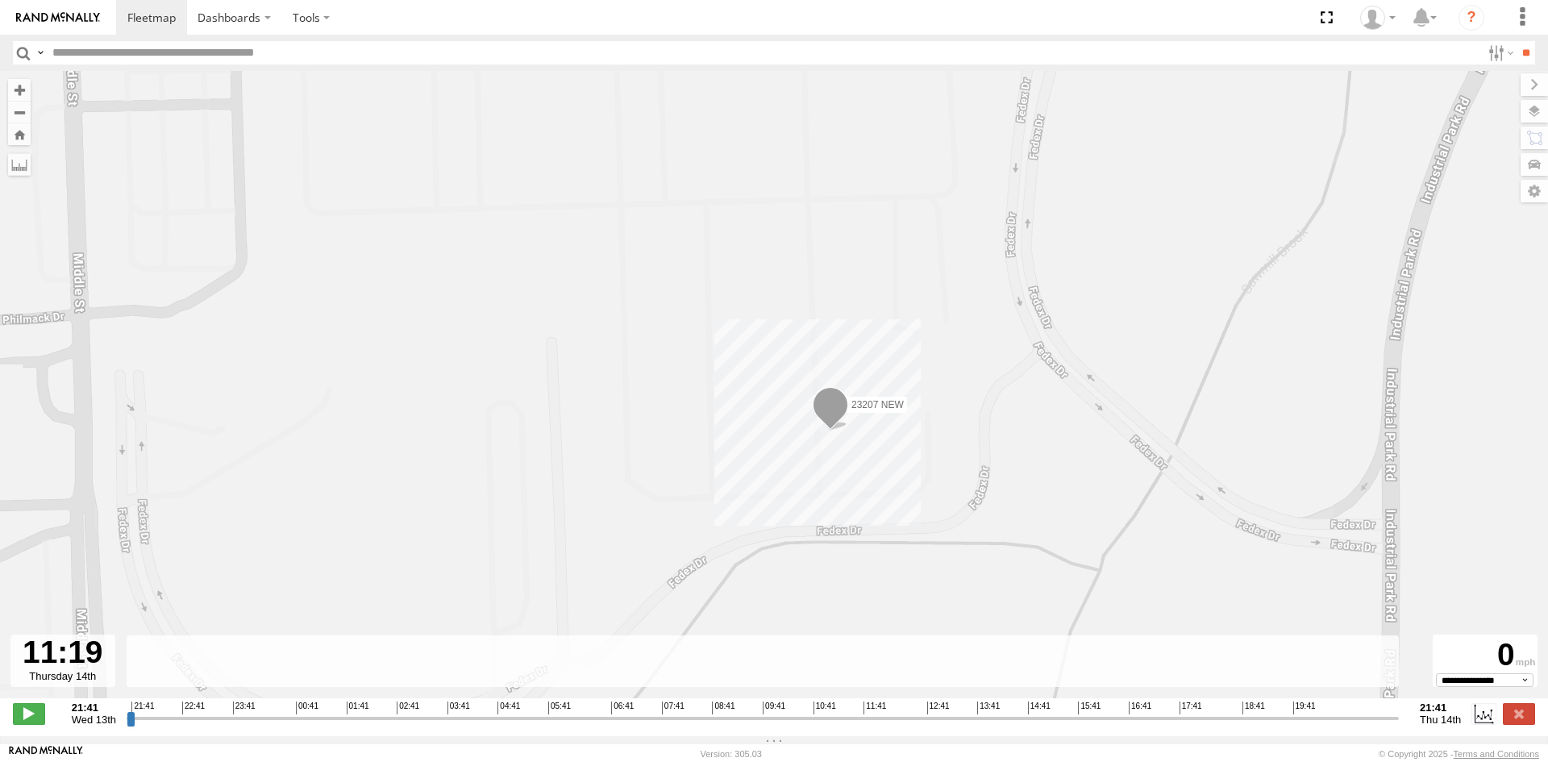
drag, startPoint x: 135, startPoint y: 728, endPoint x: 925, endPoint y: 755, distance: 789.8
click at [925, 726] on input "range" at bounding box center [763, 717] width 1272 height 15
drag, startPoint x: 925, startPoint y: 726, endPoint x: 107, endPoint y: 732, distance: 817.6
click at [127, 726] on input "range" at bounding box center [763, 717] width 1272 height 15
click at [29, 724] on span at bounding box center [29, 713] width 32 height 21
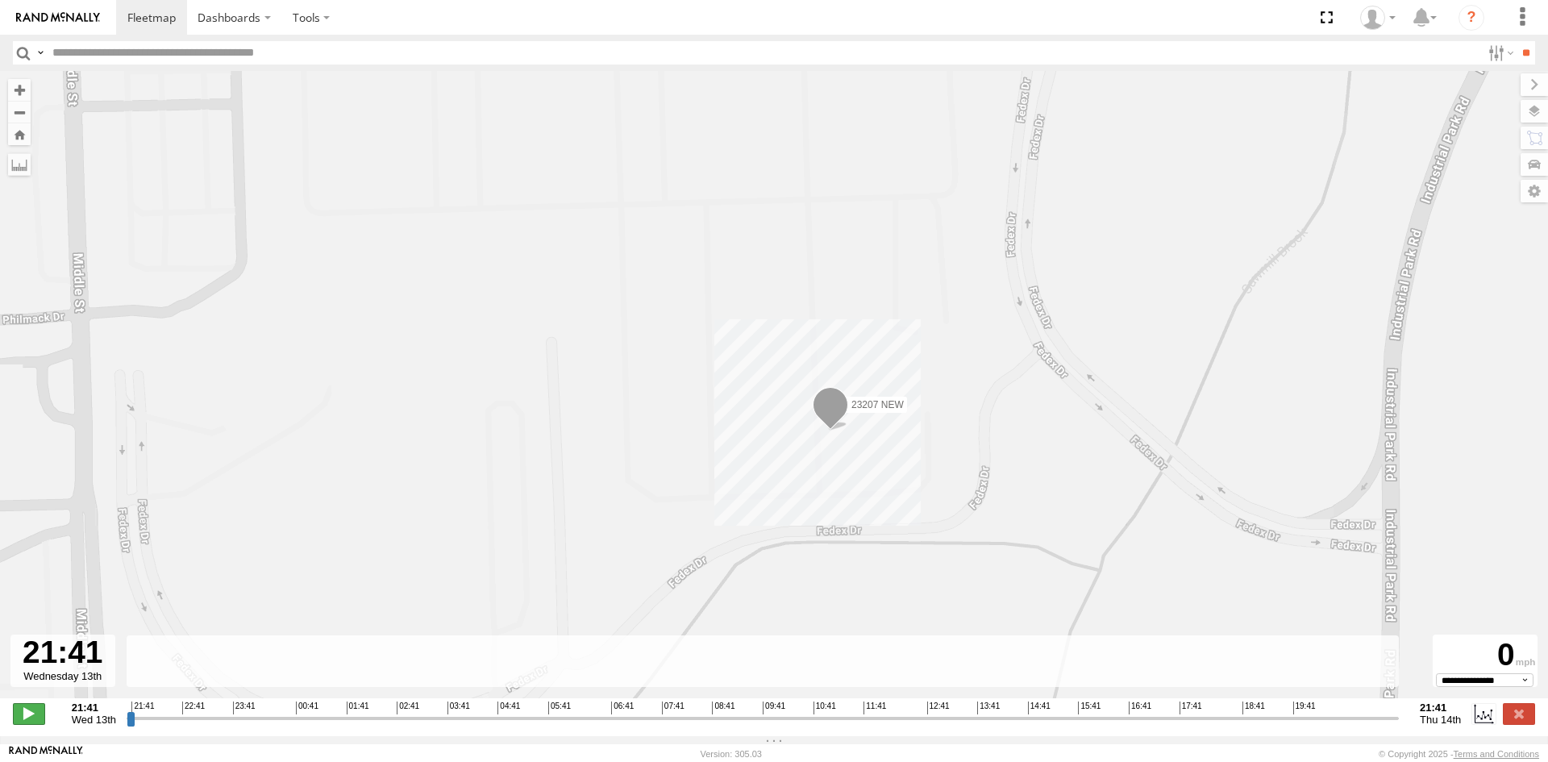
click at [29, 724] on span at bounding box center [29, 713] width 32 height 21
type input "**********"
click at [29, 724] on span at bounding box center [29, 713] width 32 height 21
click at [52, 672] on div at bounding box center [62, 661] width 105 height 52
click at [88, 684] on div at bounding box center [62, 661] width 105 height 52
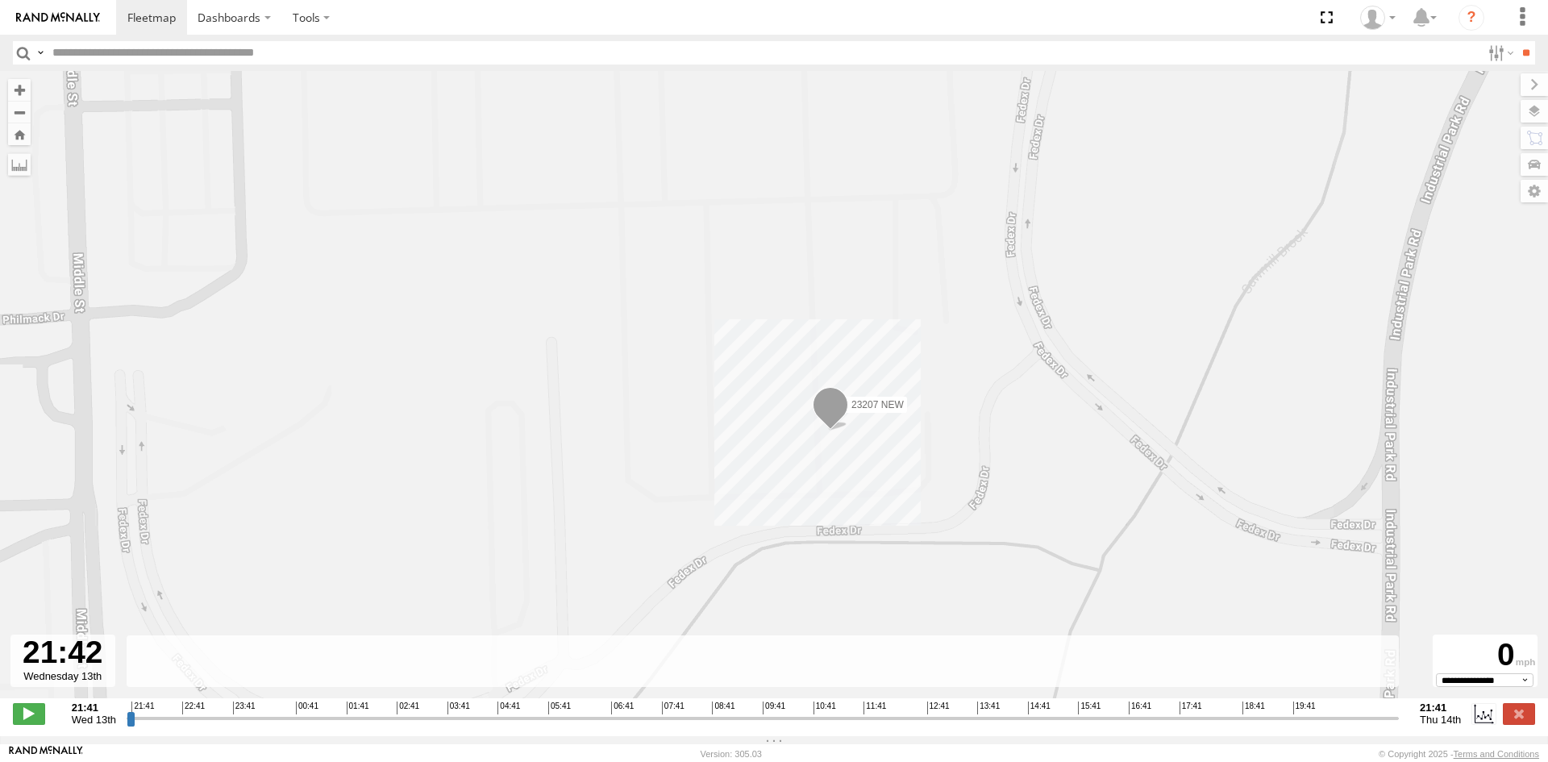
click at [88, 684] on div at bounding box center [62, 661] width 105 height 52
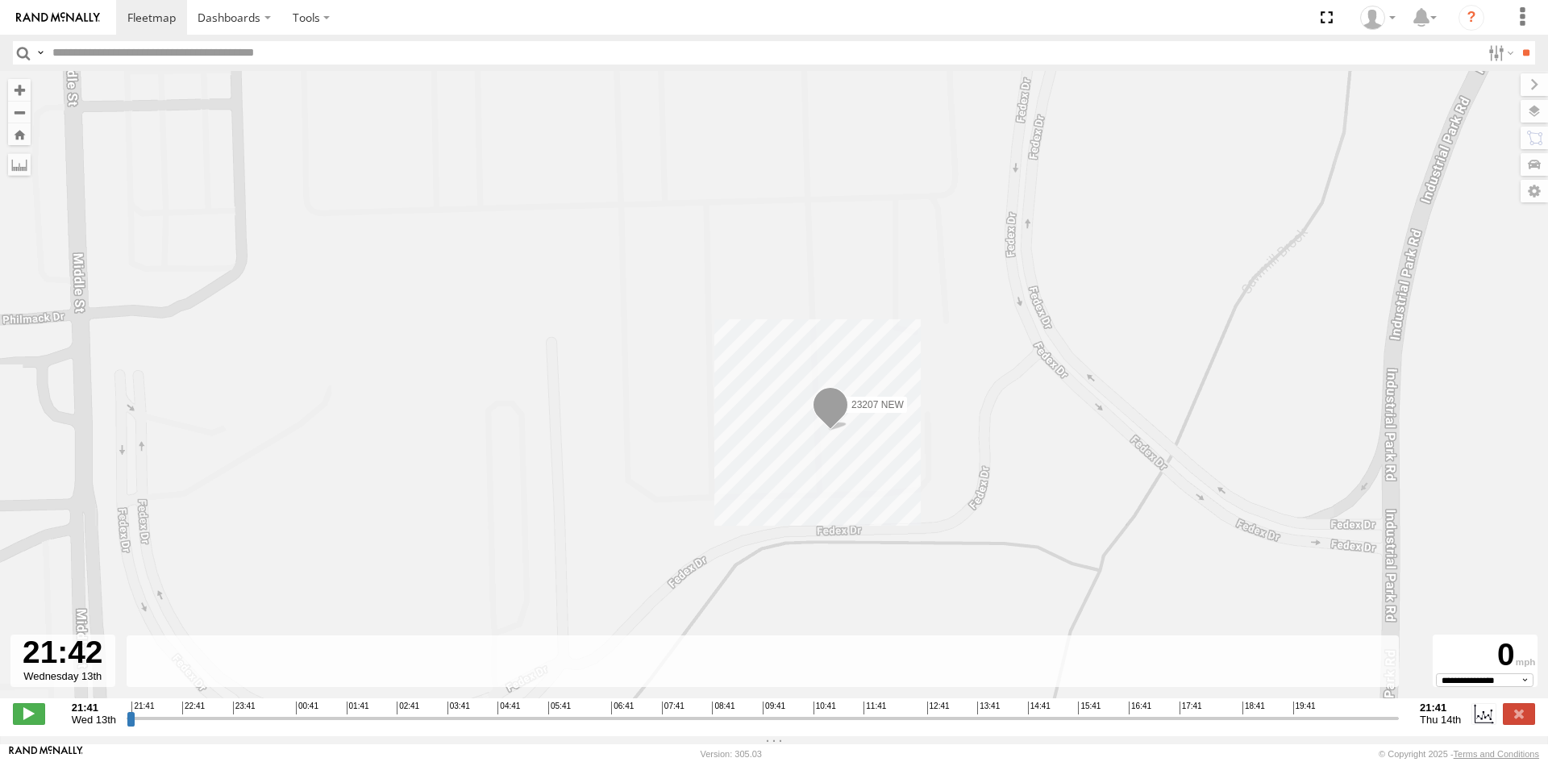
click at [93, 684] on div at bounding box center [62, 661] width 105 height 52
click at [267, 26] on label "Dashboards" at bounding box center [234, 17] width 95 height 35
click at [268, 44] on span at bounding box center [238, 48] width 81 height 15
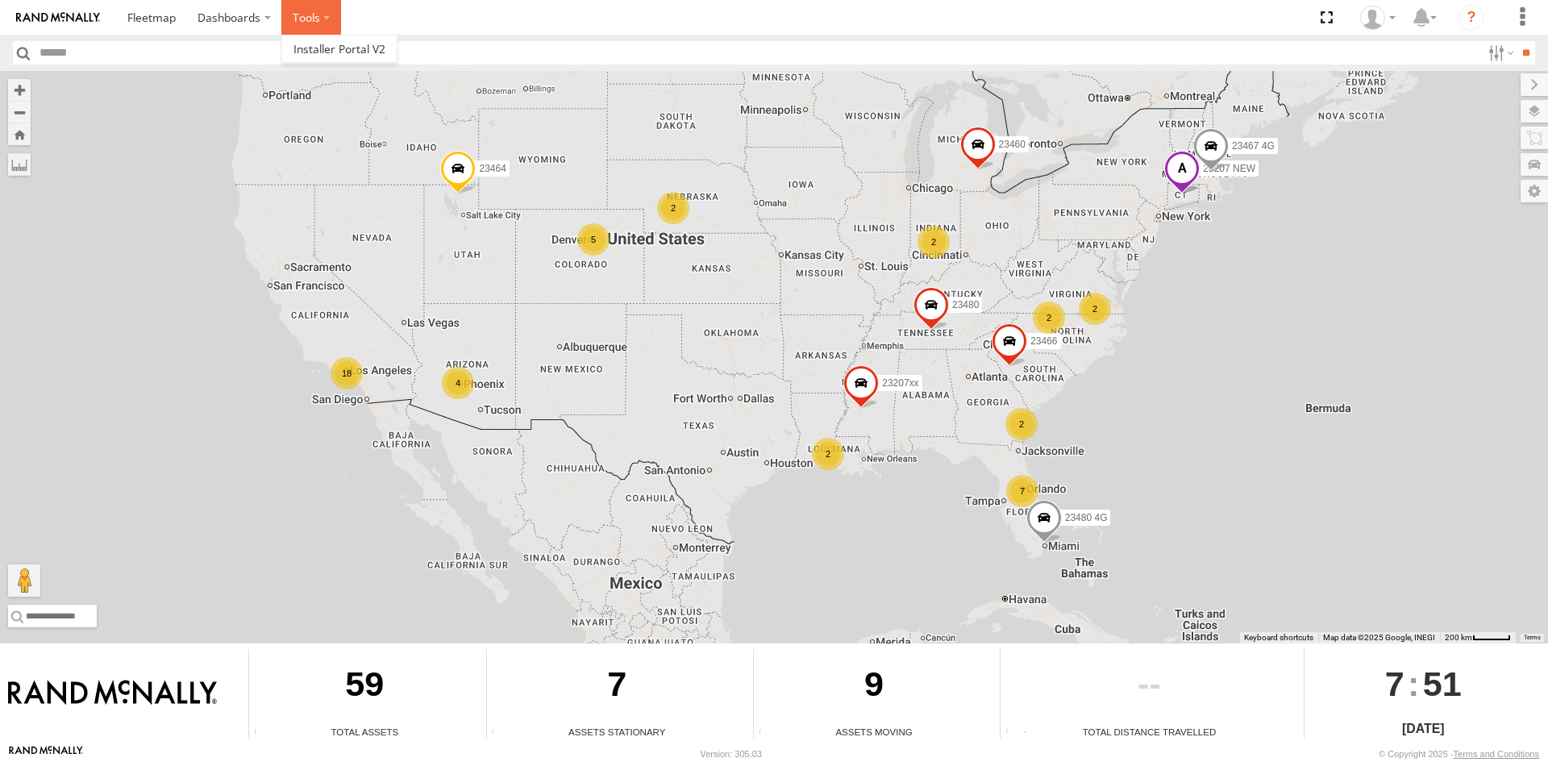
click at [329, 16] on label at bounding box center [311, 17] width 60 height 35
click at [169, 27] on link at bounding box center [151, 17] width 71 height 35
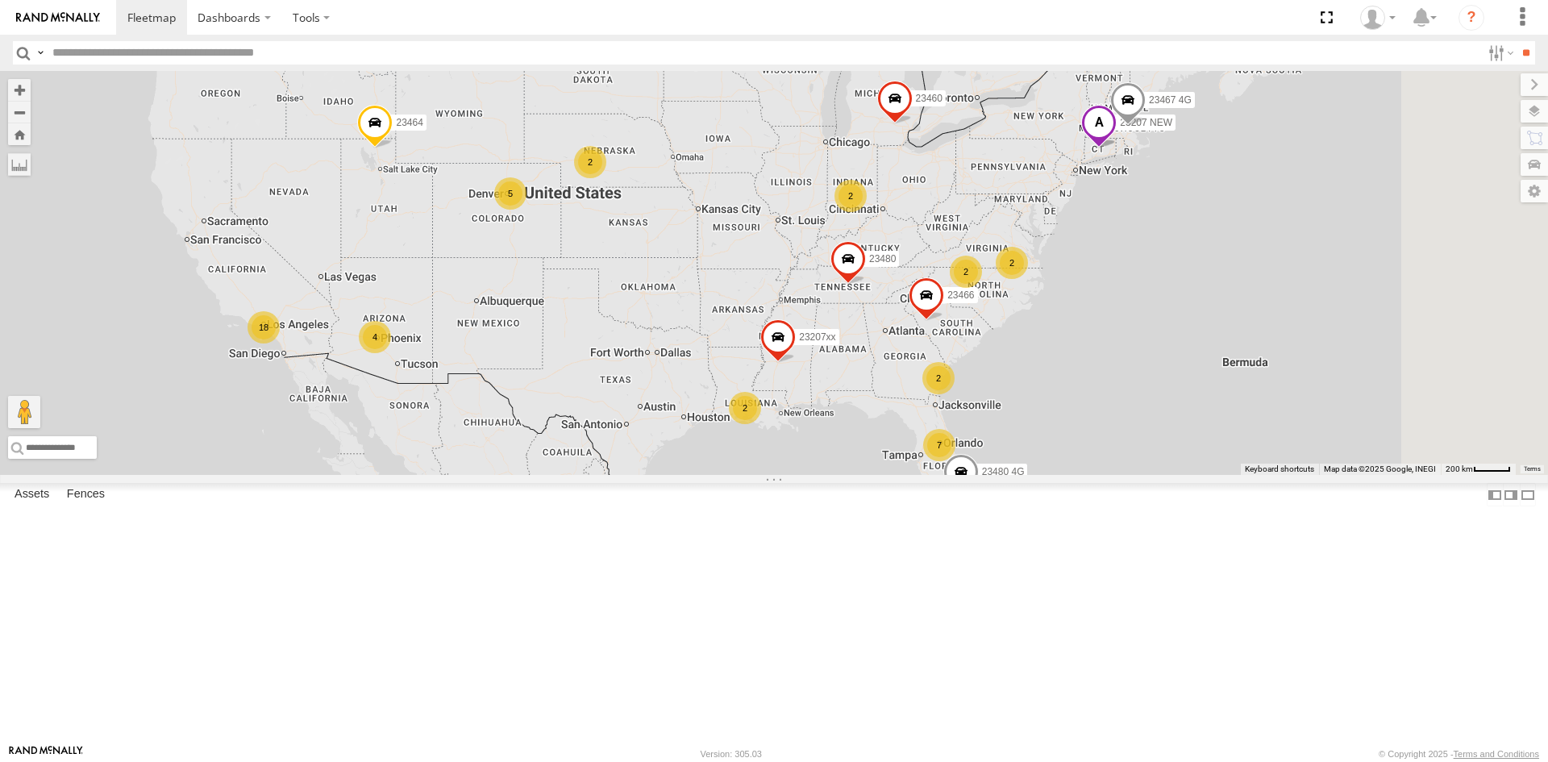
drag, startPoint x: 1255, startPoint y: 310, endPoint x: 1243, endPoint y: 317, distance: 13.0
click at [1243, 317] on div "23464 7 2 18 2 4 23207 NEW 2 23207xx 2 2 23466 23480 4G 23460 23480 23467 4G 2 5" at bounding box center [774, 273] width 1548 height 404
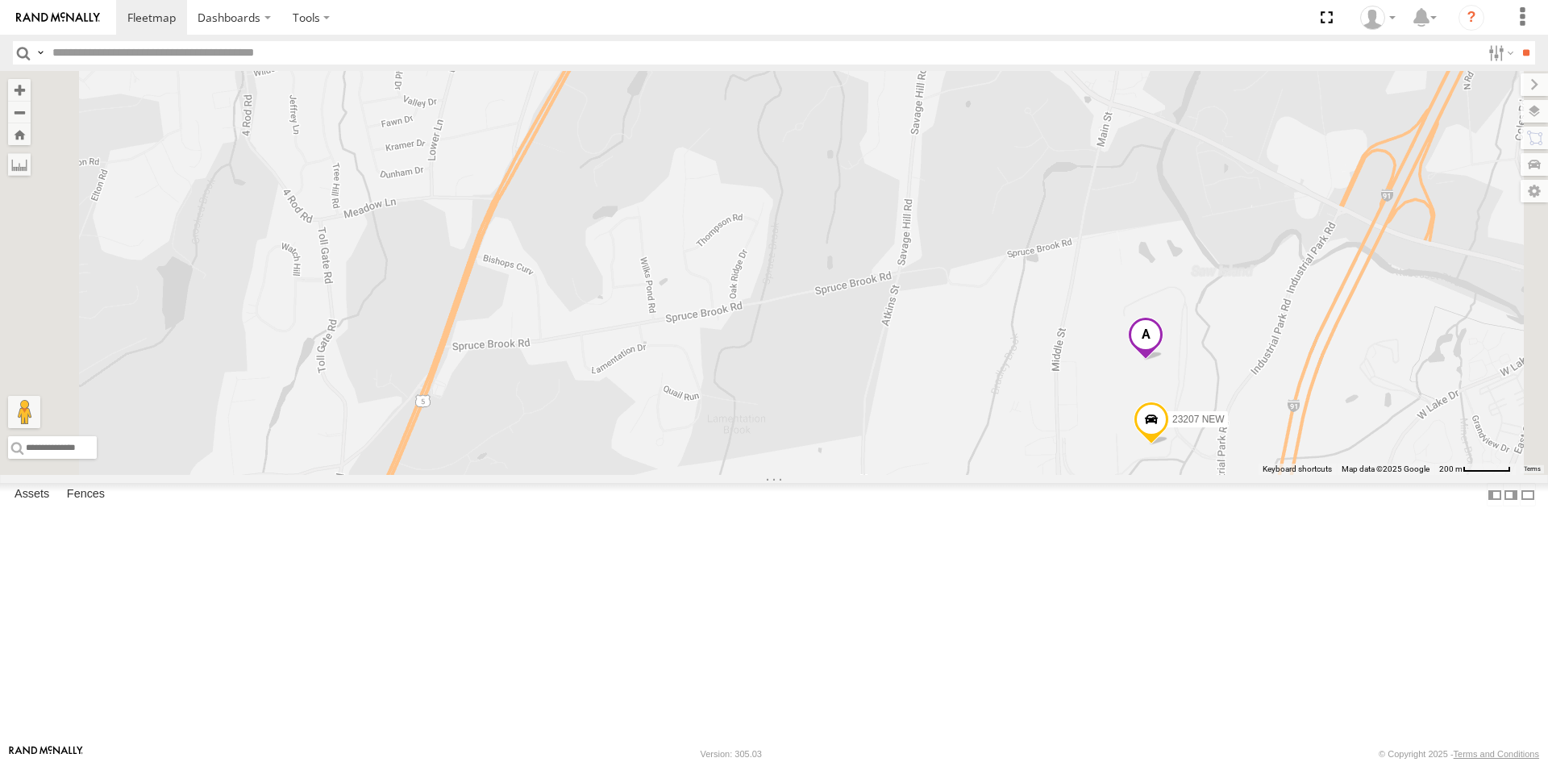
click at [1163, 360] on span at bounding box center [1145, 339] width 35 height 44
click at [1264, 348] on div at bounding box center [1145, 336] width 237 height 24
click at [1067, 342] on span at bounding box center [1053, 336] width 27 height 11
drag, startPoint x: 1359, startPoint y: 556, endPoint x: 1300, endPoint y: 618, distance: 85.5
click at [1301, 475] on div "23464 23207 NEW 23207xx 23466 23480 4G 23460 23480 23467 4G" at bounding box center [774, 273] width 1548 height 404
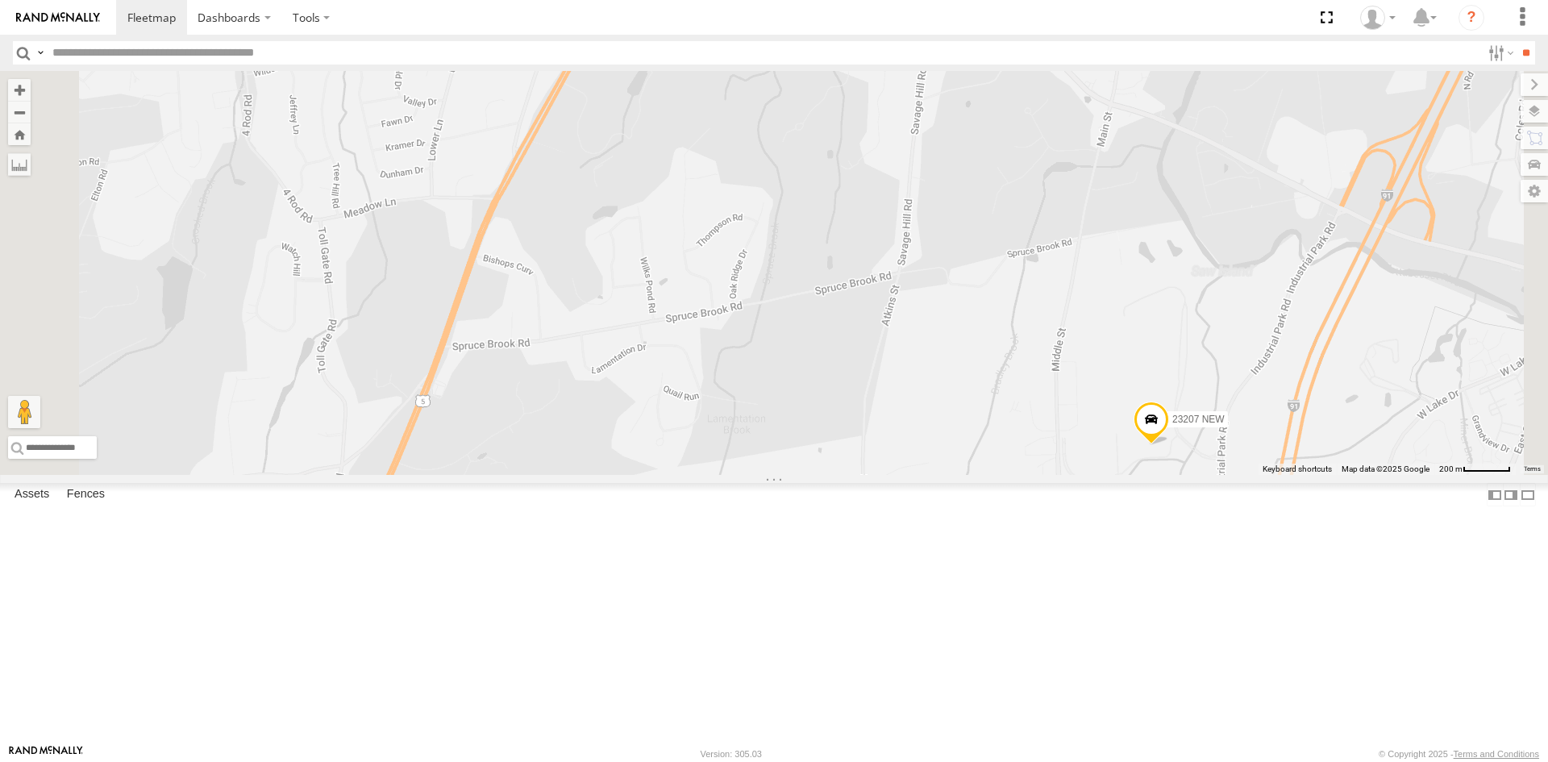
click at [1169, 445] on span at bounding box center [1151, 424] width 35 height 44
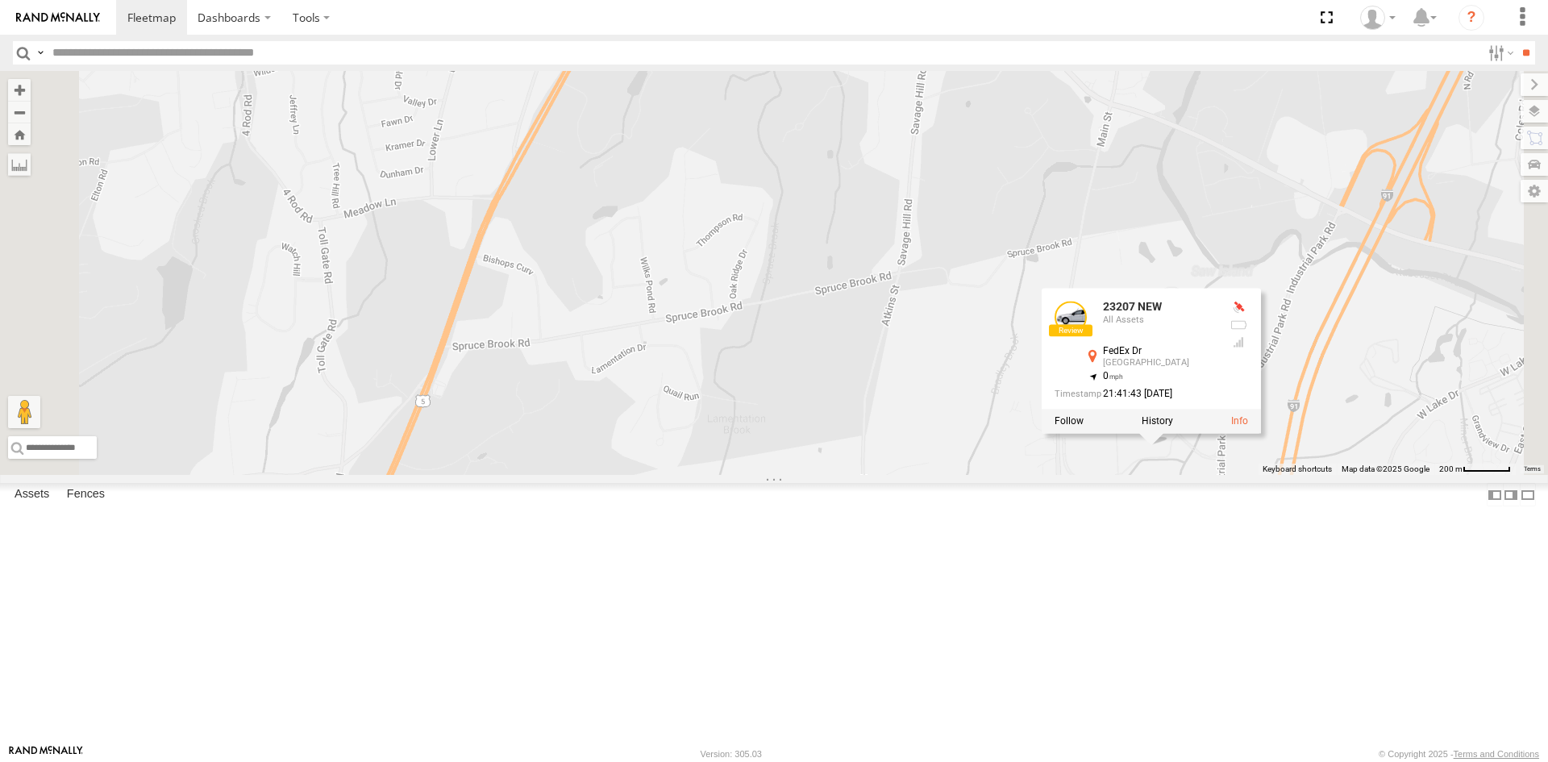
click at [1261, 433] on div at bounding box center [1151, 421] width 219 height 24
click at [1173, 427] on label at bounding box center [1157, 420] width 31 height 11
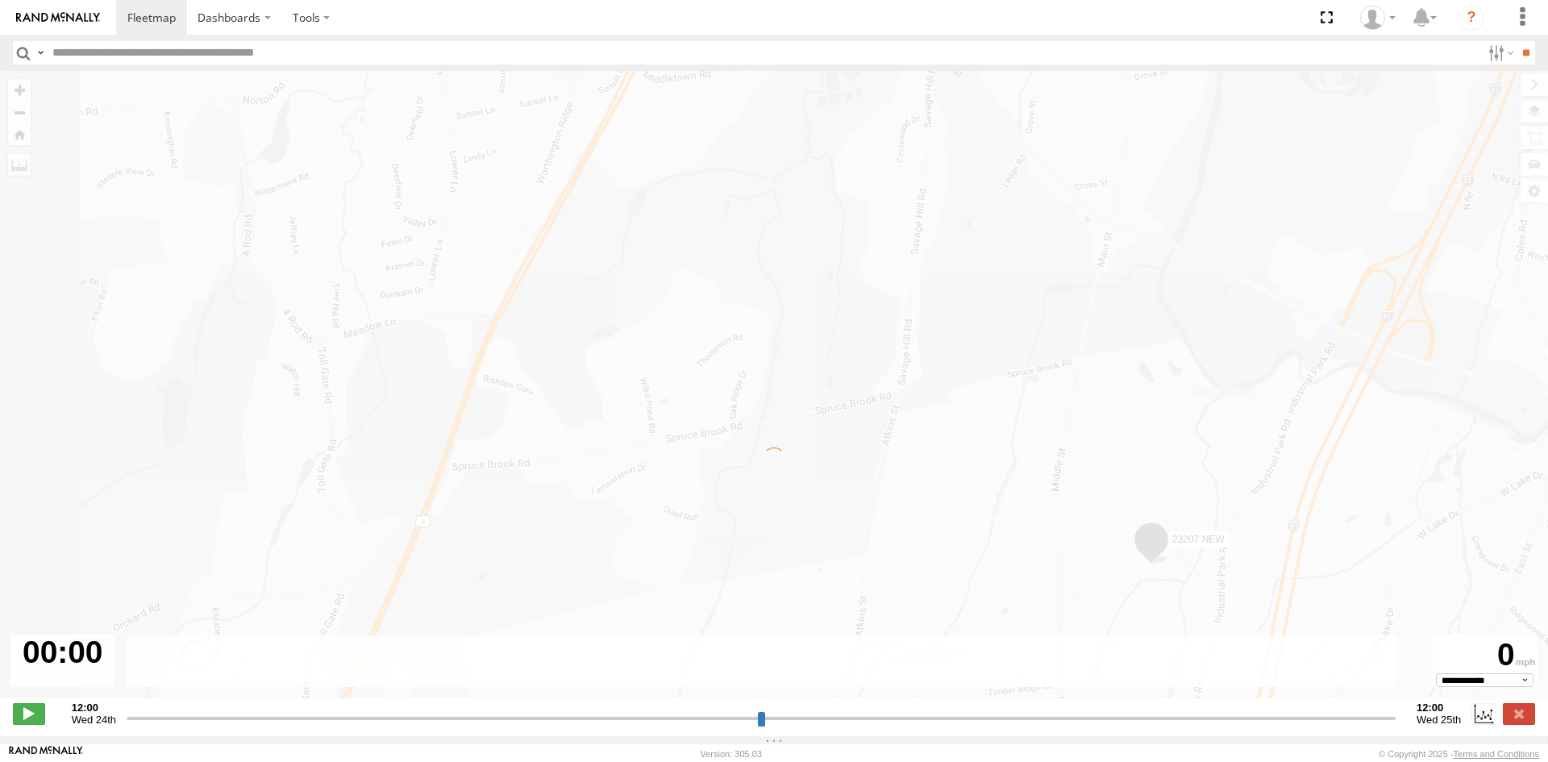
type input "**********"
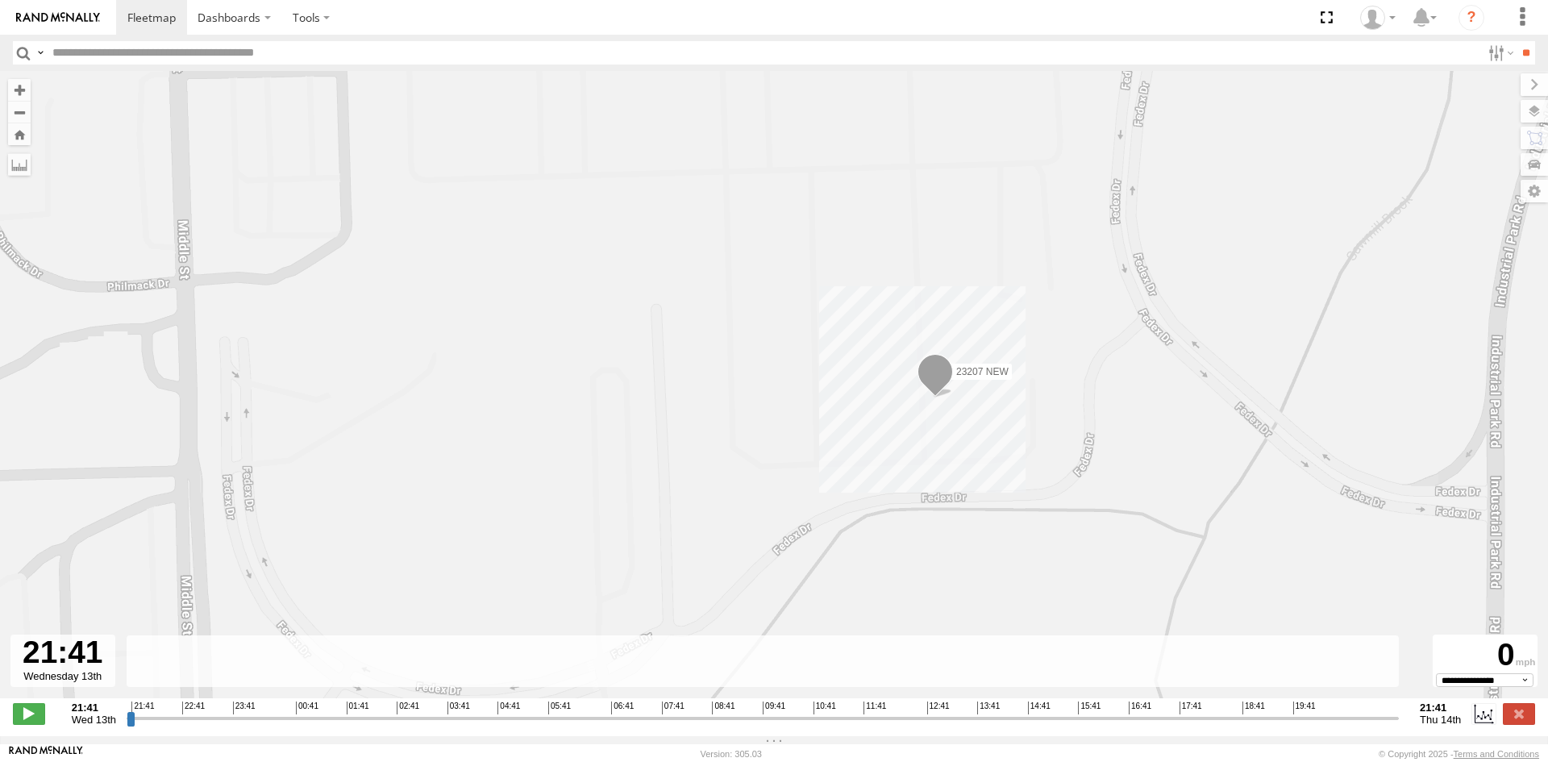
click at [941, 380] on span at bounding box center [935, 375] width 35 height 44
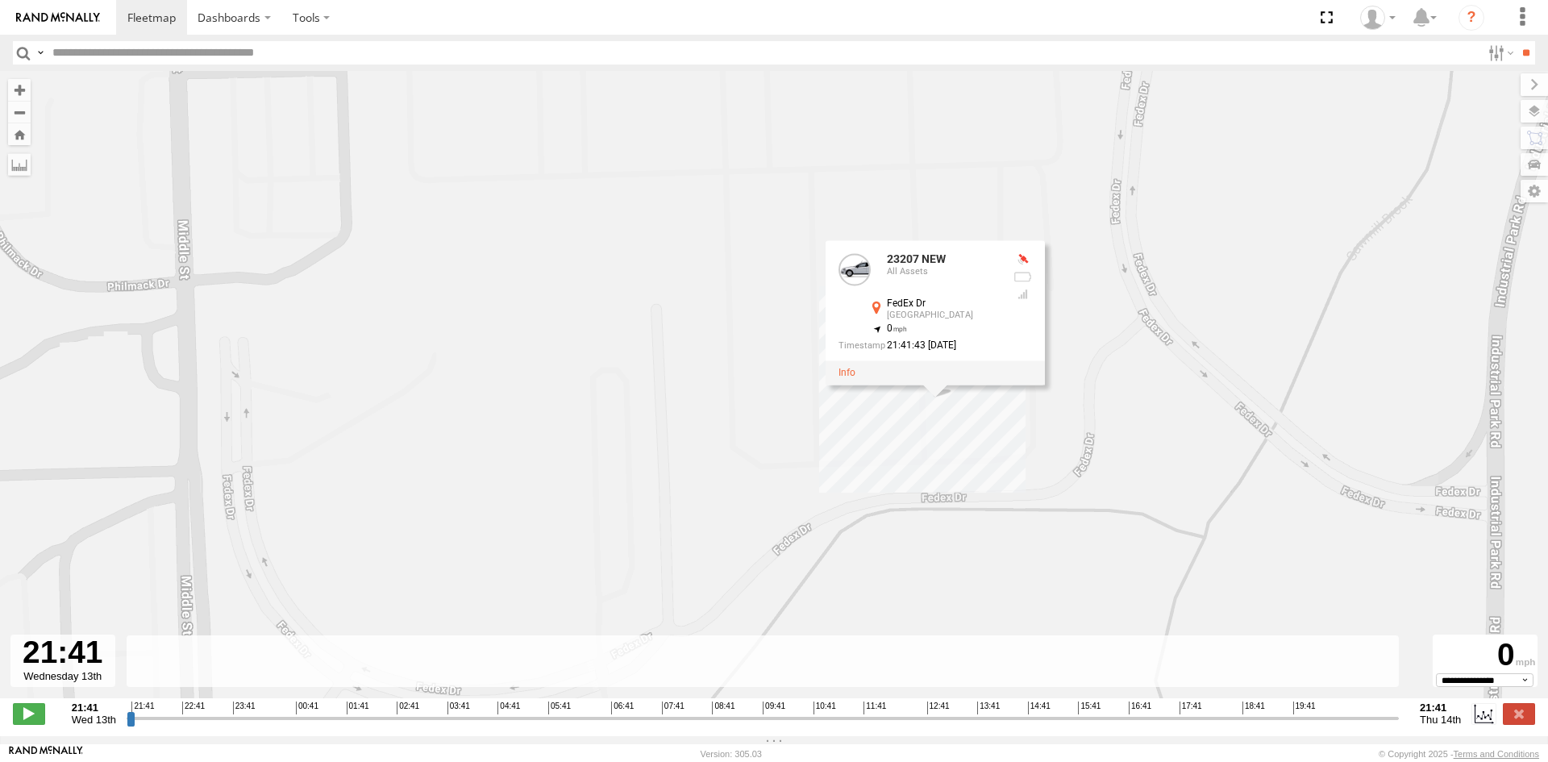
click at [887, 459] on div "23207 NEW 23207 NEW All Assets FedEx Dr Middletown 41.59538 , -72.71636 0 21:41…" at bounding box center [774, 393] width 1548 height 644
